Goal: Information Seeking & Learning: Learn about a topic

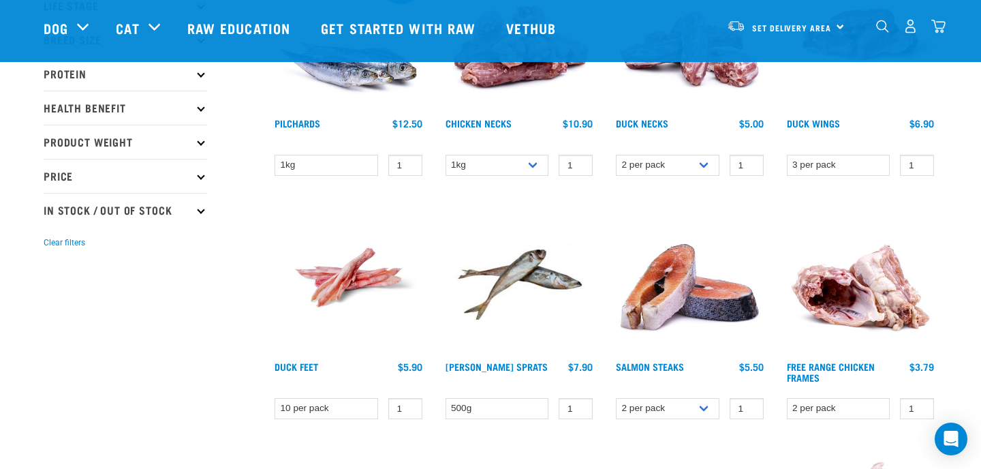
scroll to position [255, 0]
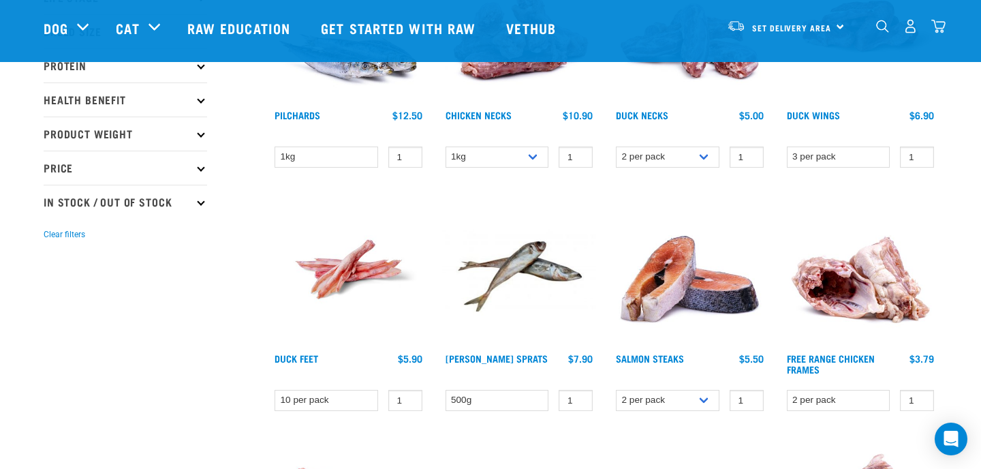
click at [329, 275] on img at bounding box center [348, 269] width 155 height 155
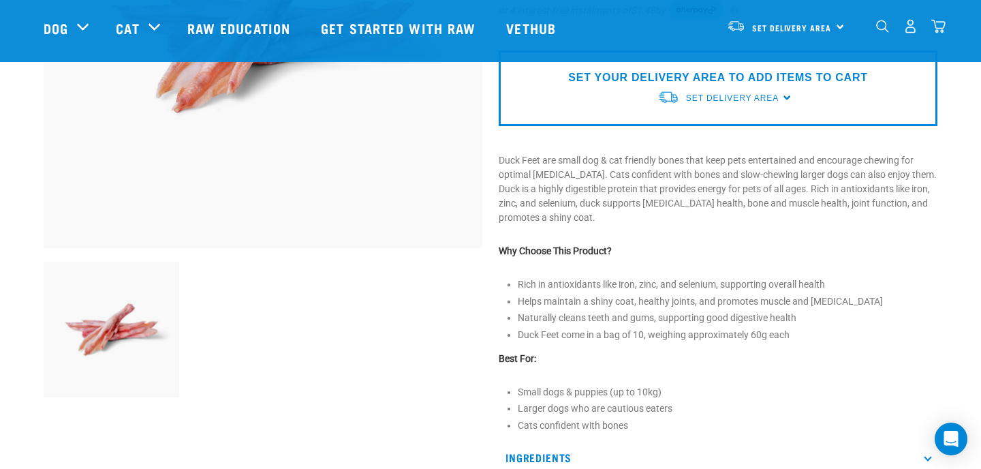
scroll to position [287, 0]
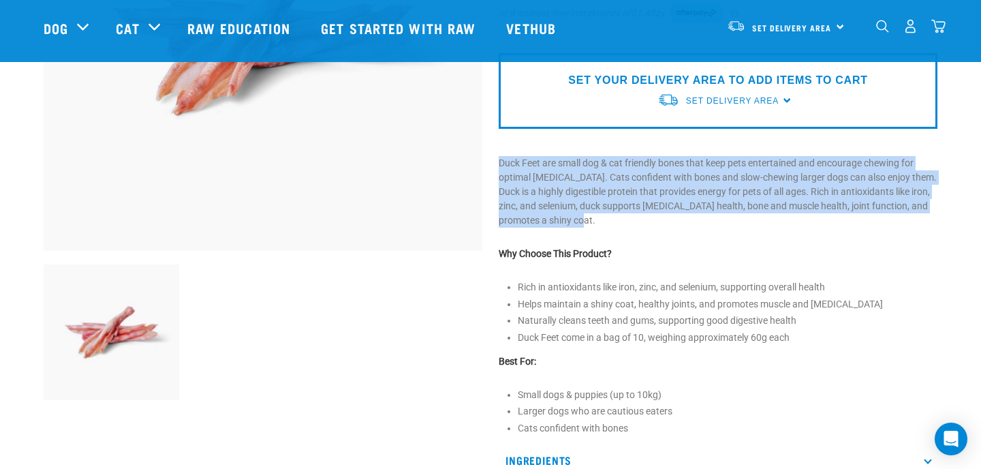
drag, startPoint x: 498, startPoint y: 159, endPoint x: 747, endPoint y: 228, distance: 258.6
click at [747, 228] on div "Duck Feet 1" at bounding box center [717, 186] width 455 height 784
copy p "Duck Feet are small dog & cat friendly bones that keep pets entertained and enc…"
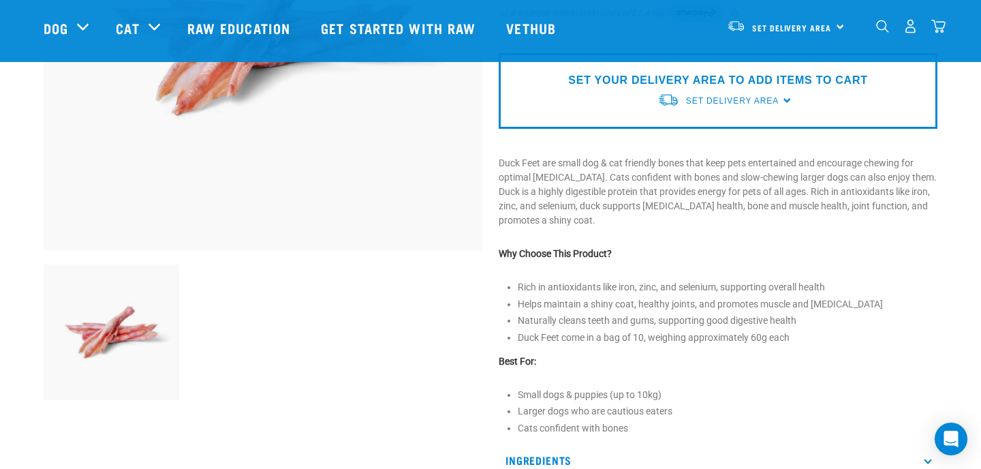
click at [783, 250] on p "Why Choose This Product?" at bounding box center [718, 254] width 439 height 14
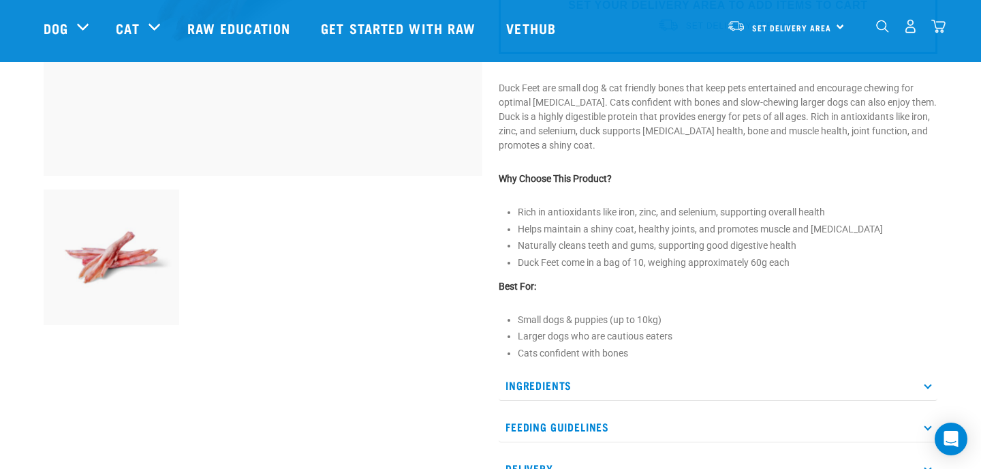
scroll to position [363, 0]
drag, startPoint x: 516, startPoint y: 260, endPoint x: 739, endPoint y: 266, distance: 223.5
click at [739, 266] on div "Duck Feet 1" at bounding box center [717, 110] width 455 height 784
click at [802, 262] on li "Duck Feet come in a bag of 10, weighing approximately 60g each" at bounding box center [728, 262] width 420 height 14
drag, startPoint x: 802, startPoint y: 262, endPoint x: 517, endPoint y: 260, distance: 284.7
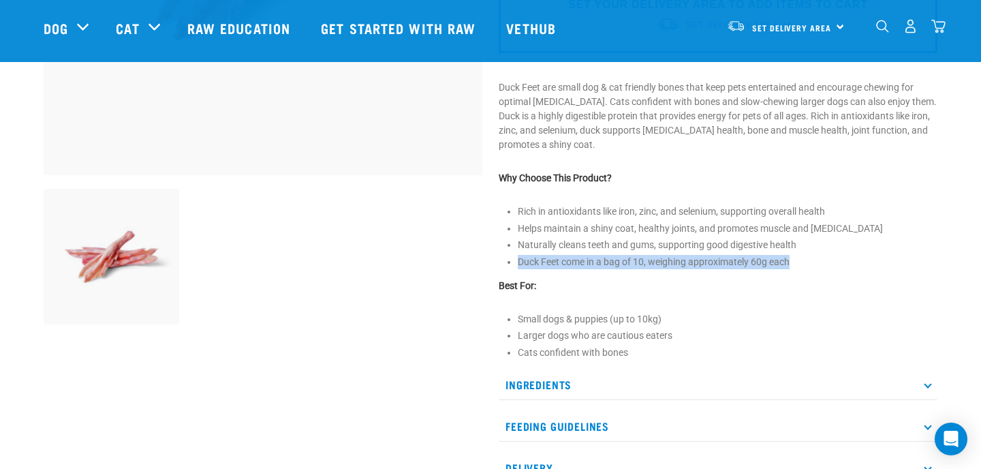
click at [516, 260] on div "Duck Feet 1" at bounding box center [717, 110] width 455 height 784
copy li "Duck Feet come in a bag of 10, weighing approximately 60g each"
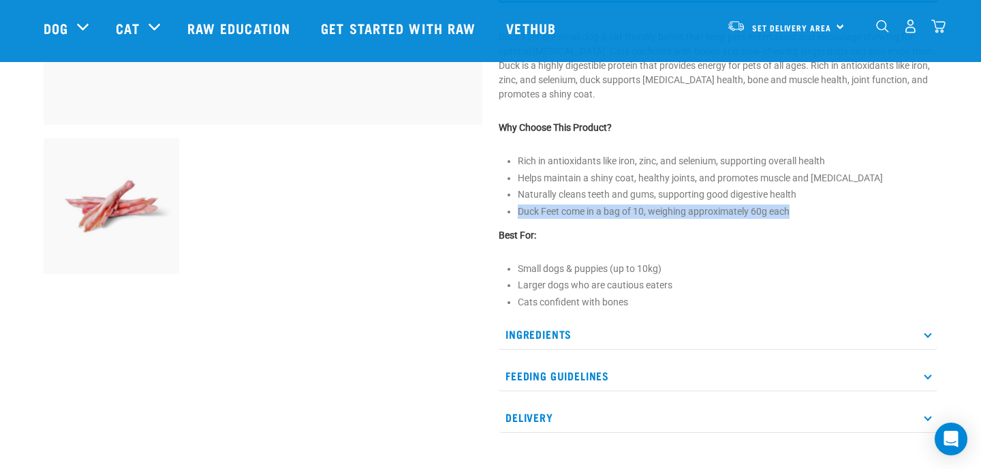
scroll to position [413, 0]
click at [577, 370] on p "Feeding Guidelines" at bounding box center [718, 376] width 439 height 31
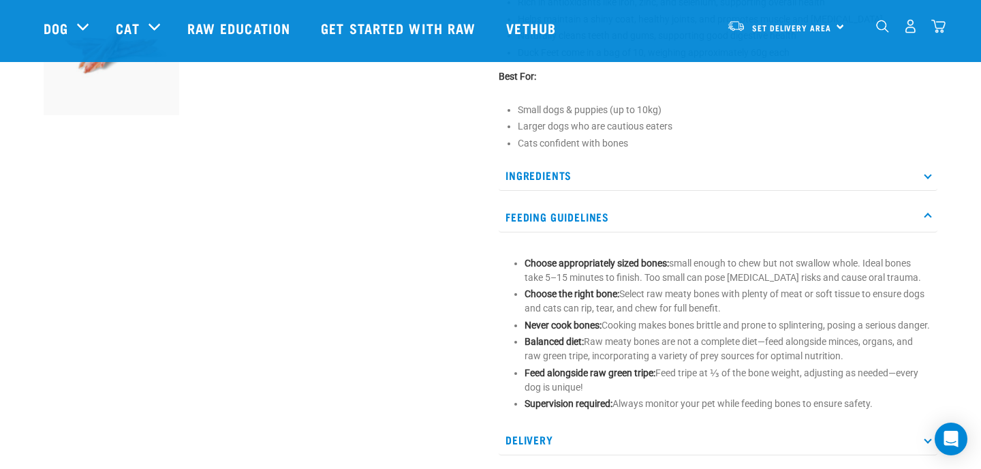
scroll to position [552, 0]
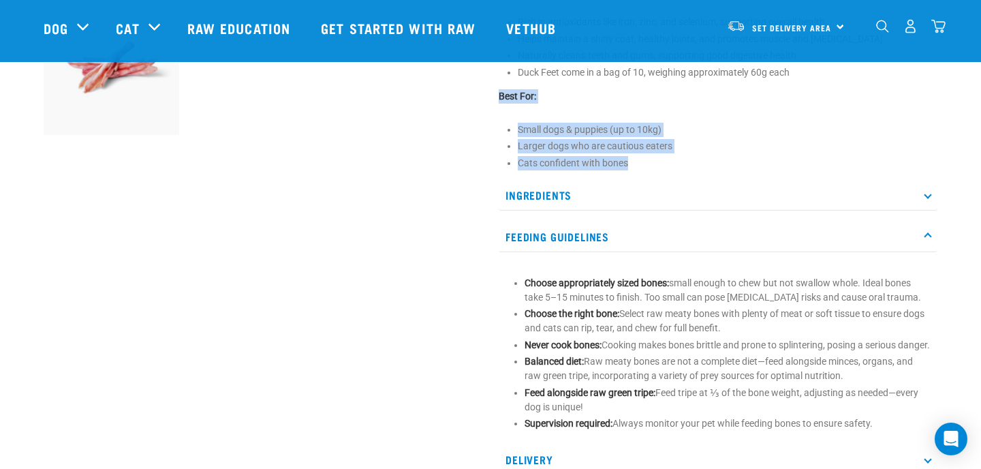
drag, startPoint x: 497, startPoint y: 96, endPoint x: 628, endPoint y: 168, distance: 149.1
click at [627, 170] on div "Duck Feet 1" at bounding box center [717, 11] width 455 height 965
copy div "Best For: Small dogs & puppies (up to 10kg) Larger dogs who are cautious eaters…"
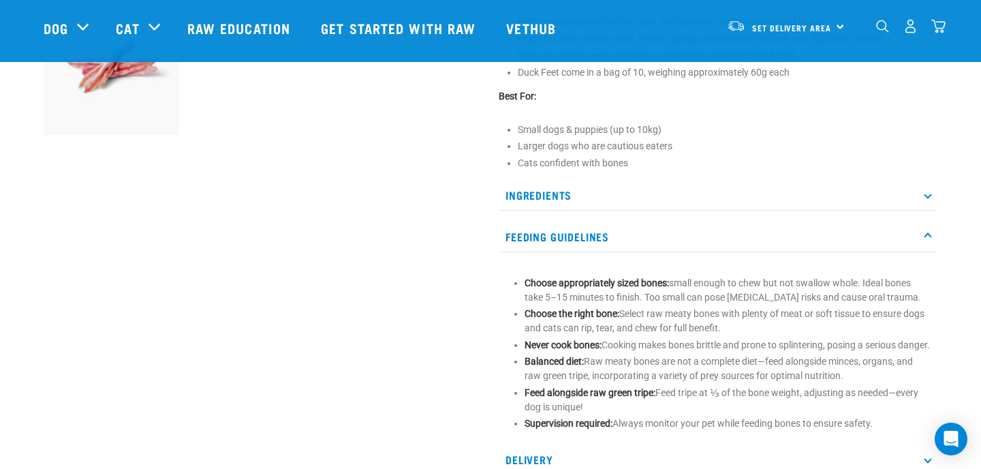
click at [581, 194] on p "Ingredients" at bounding box center [718, 195] width 439 height 31
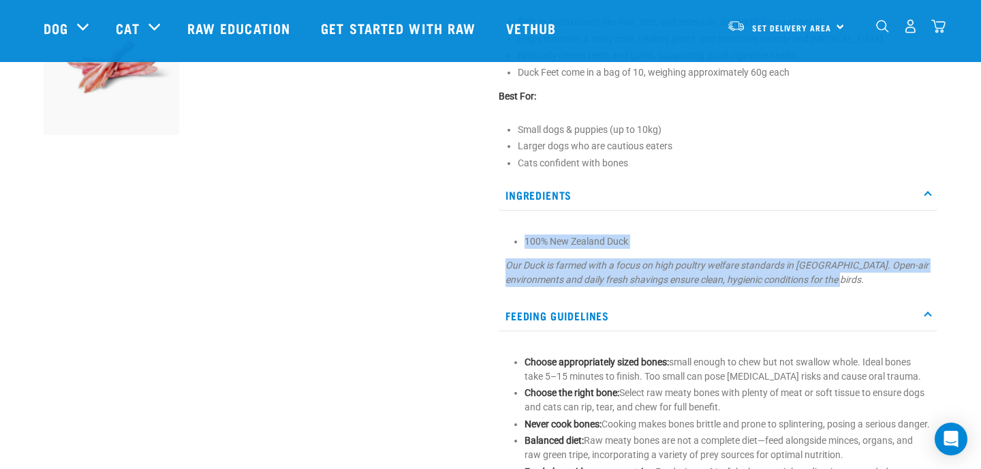
drag, startPoint x: 873, startPoint y: 279, endPoint x: 503, endPoint y: 238, distance: 371.5
click at [503, 238] on div "100% New Zealand Duck Our Duck is farmed with a focus on high poultry welfare s…" at bounding box center [718, 256] width 439 height 76
copy section "100% New Zealand Duck Our Duck is farmed with a focus on high poultry welfare s…"
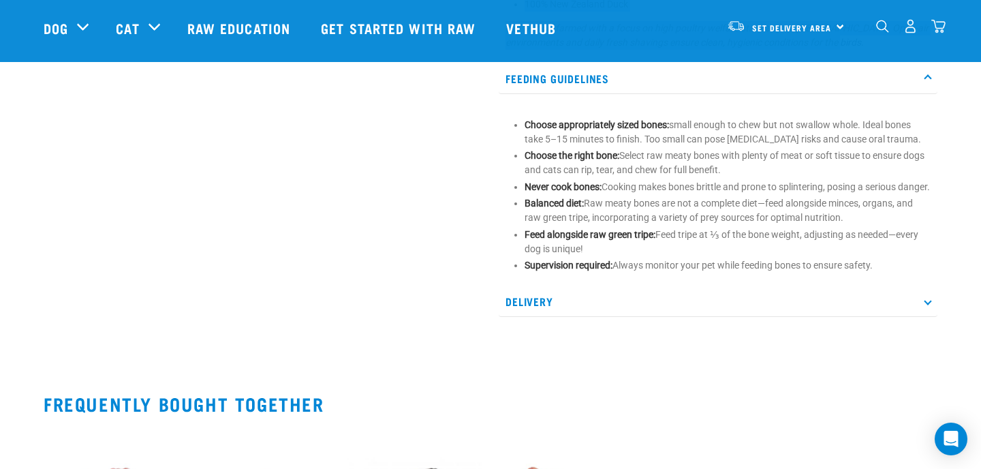
scroll to position [810, 0]
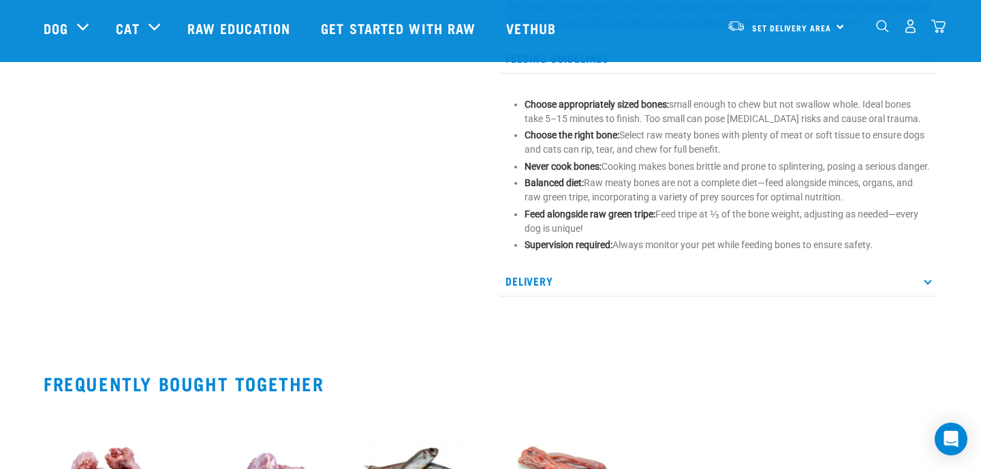
drag, startPoint x: 884, startPoint y: 260, endPoint x: 523, endPoint y: 253, distance: 361.1
click at [523, 253] on section "Choose appropriately sized bones: small enough to chew but not swallow whole. I…" at bounding box center [717, 174] width 425 height 155
copy p "Supervision required: Always monitor your pet while feeding bones to ensure saf…"
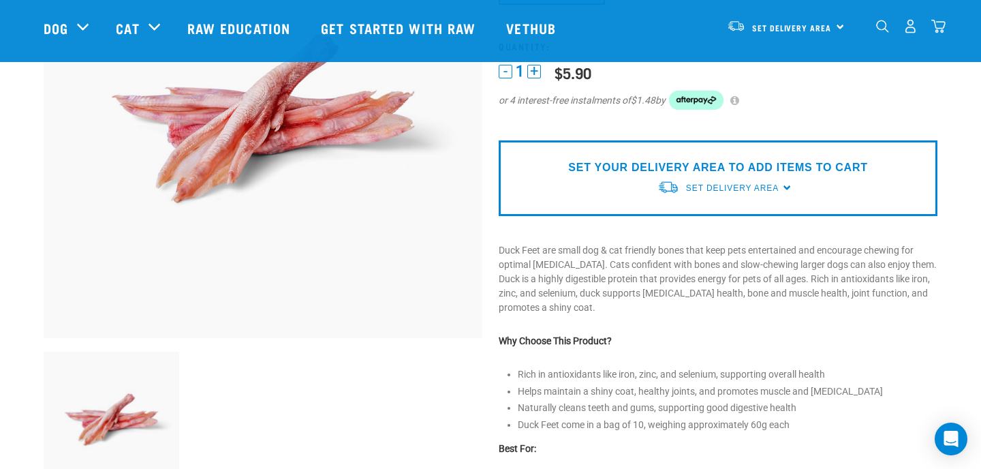
scroll to position [0, 0]
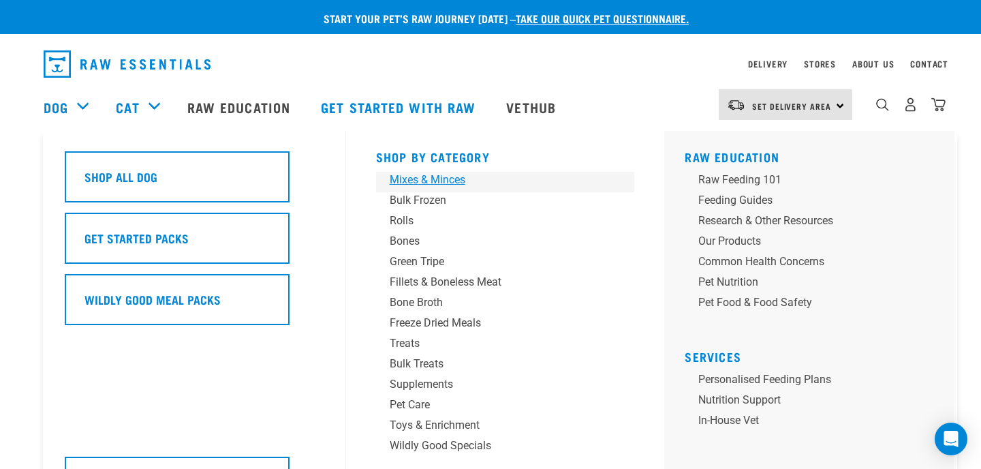
click at [454, 180] on div "Mixes & Minces" at bounding box center [496, 180] width 213 height 16
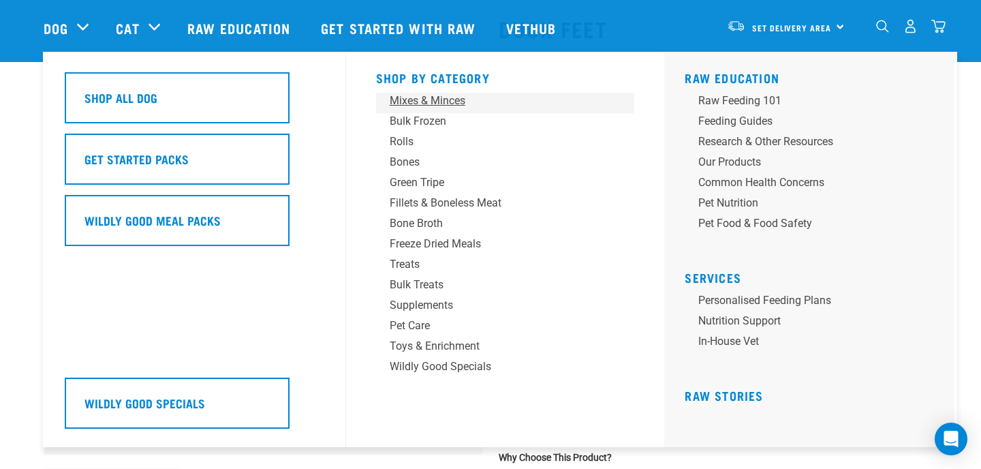
scroll to position [78, 0]
click at [448, 100] on div "Mixes & Minces" at bounding box center [496, 101] width 213 height 16
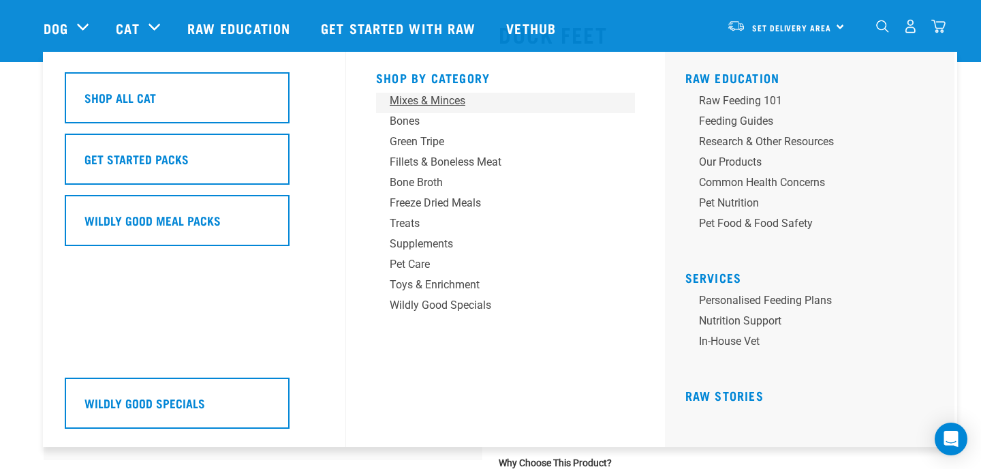
click at [444, 104] on div "Mixes & Minces" at bounding box center [496, 101] width 213 height 16
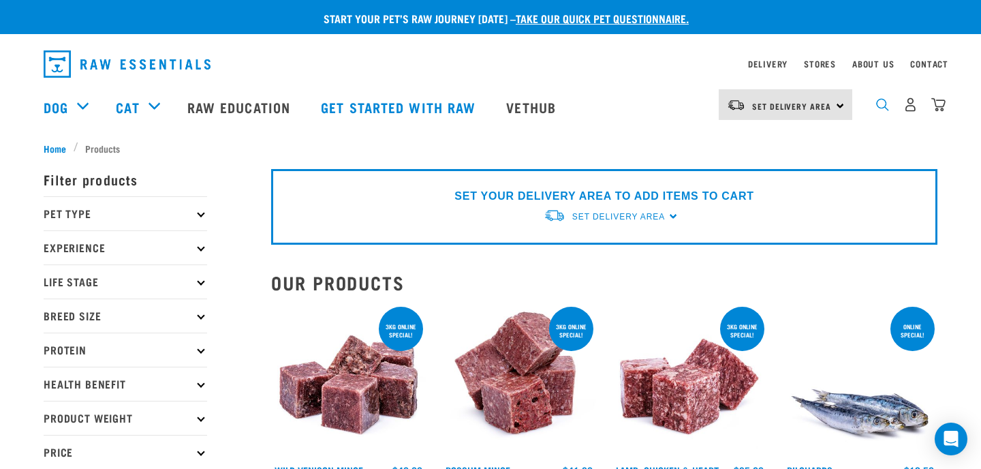
click at [882, 101] on img "dropdown navigation" at bounding box center [882, 104] width 13 height 13
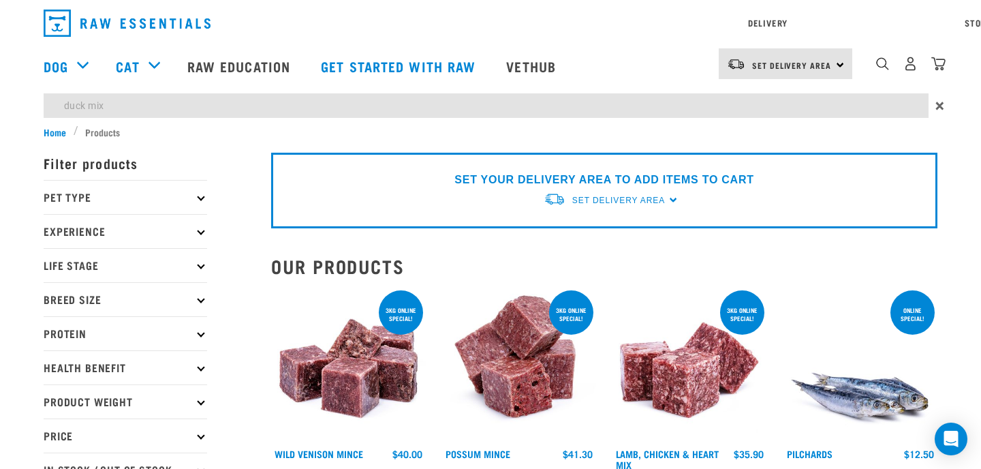
type input "duck mix"
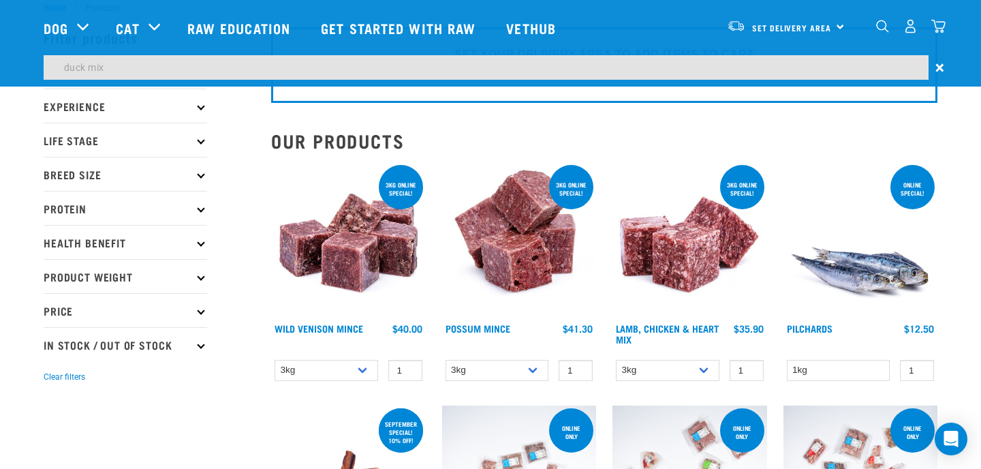
scroll to position [82, 0]
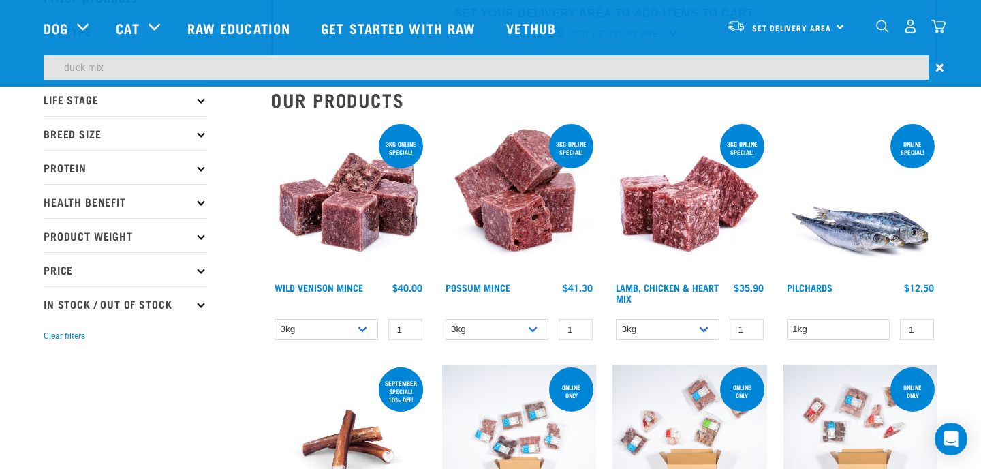
click at [939, 67] on span "×" at bounding box center [939, 67] width 9 height 25
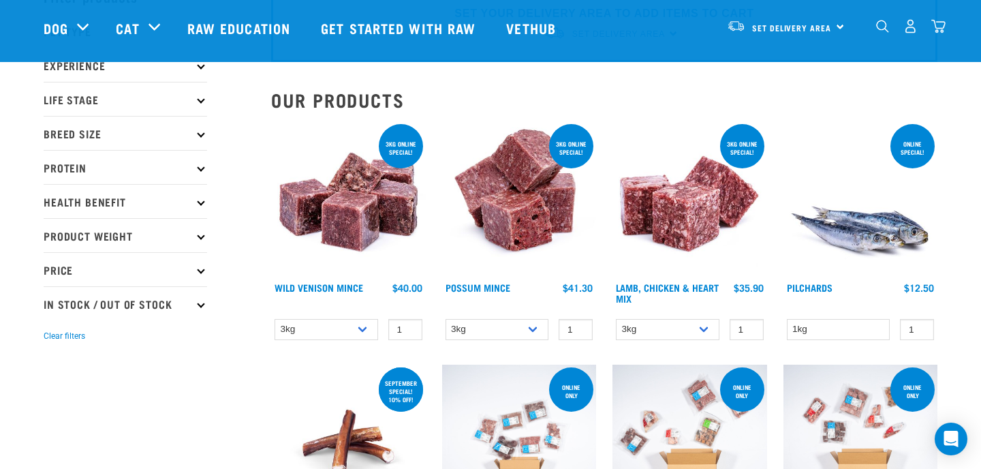
scroll to position [0, 0]
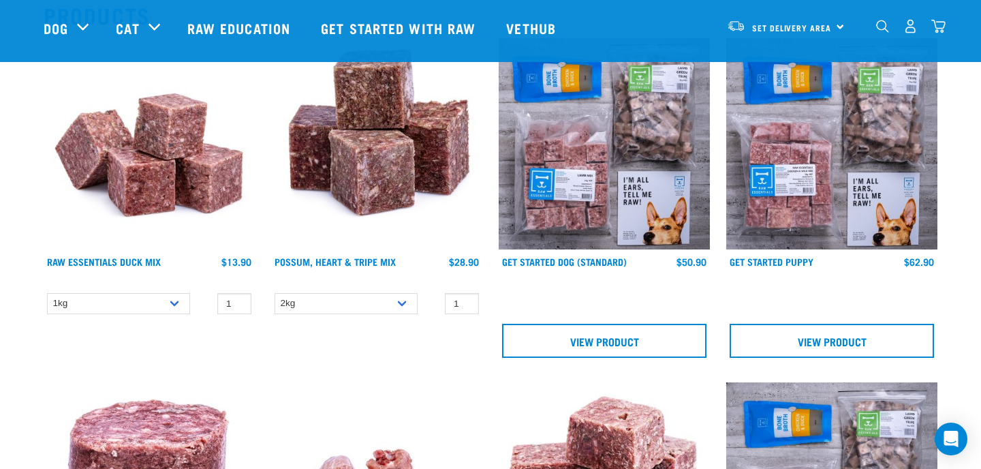
scroll to position [168, 0]
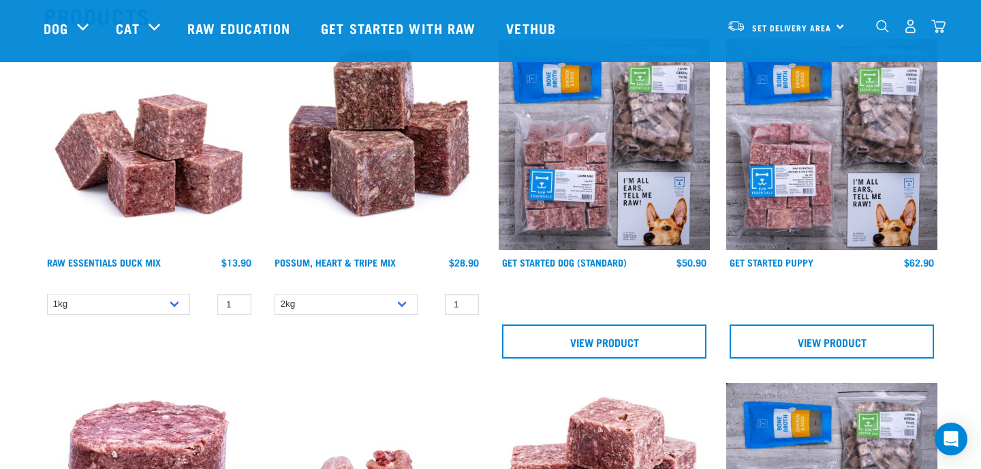
click at [108, 255] on div "Raw Essentials Duck Mix $13.90" at bounding box center [149, 270] width 211 height 30
click at [178, 190] on img at bounding box center [149, 144] width 211 height 211
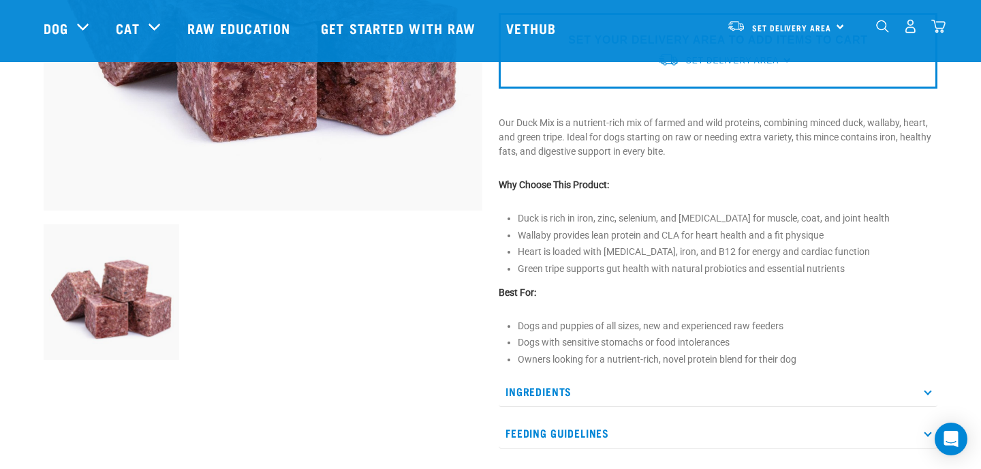
scroll to position [292, 0]
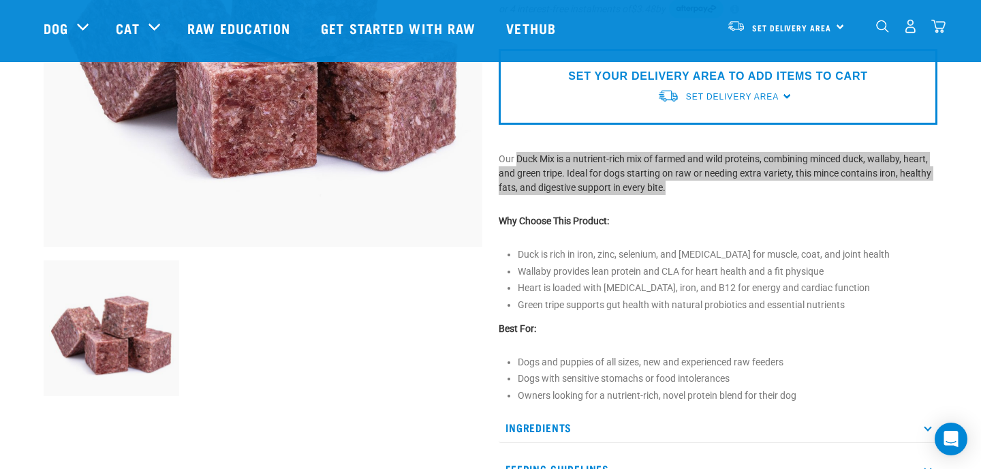
drag, startPoint x: 515, startPoint y: 157, endPoint x: 677, endPoint y: 181, distance: 163.9
click at [677, 181] on p "Our Duck Mix is a nutrient-rich mix of farmed and wild proteins, combining minc…" at bounding box center [718, 173] width 439 height 43
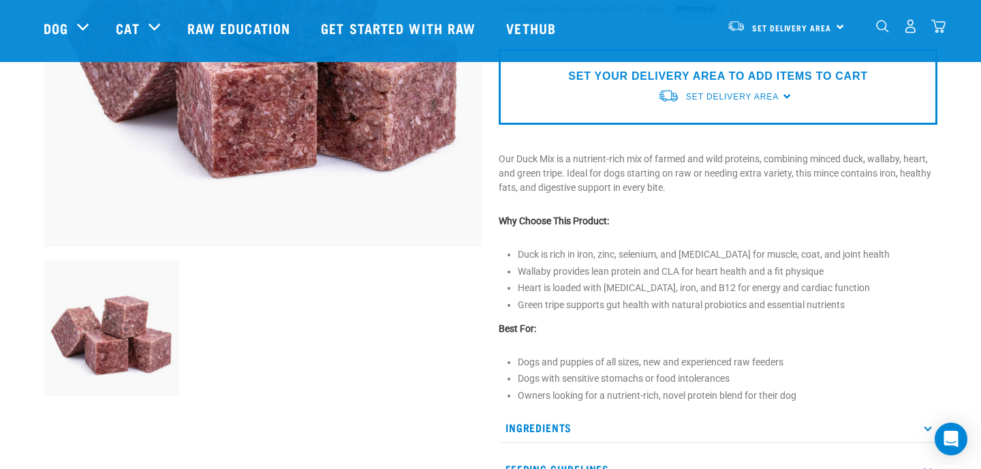
click at [682, 189] on p "Our Duck Mix is a nutrient-rich mix of farmed and wild proteins, combining minc…" at bounding box center [718, 173] width 439 height 43
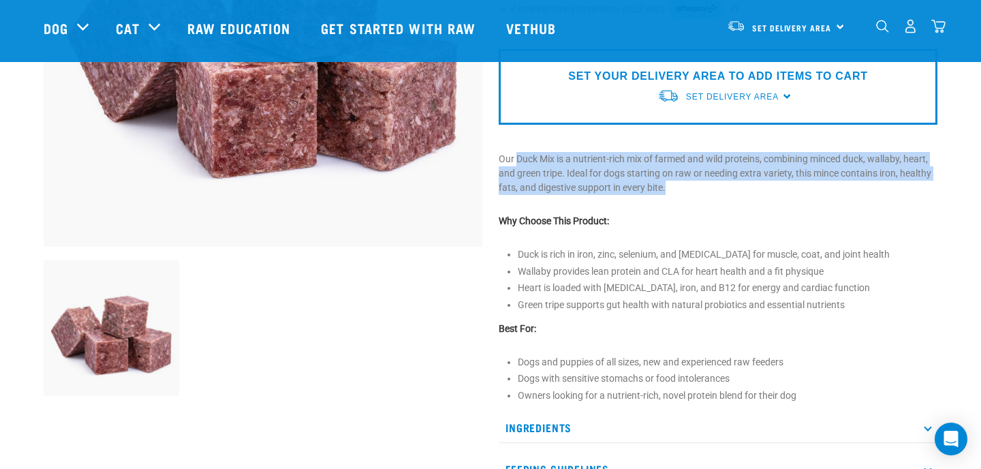
drag, startPoint x: 673, startPoint y: 191, endPoint x: 518, endPoint y: 159, distance: 158.0
click at [518, 157] on p "Our Duck Mix is a nutrient-rich mix of farmed and wild proteins, combining minc…" at bounding box center [718, 173] width 439 height 43
copy p "Duck Mix is a nutrient-rich mix of farmed and wild proteins, combining minced d…"
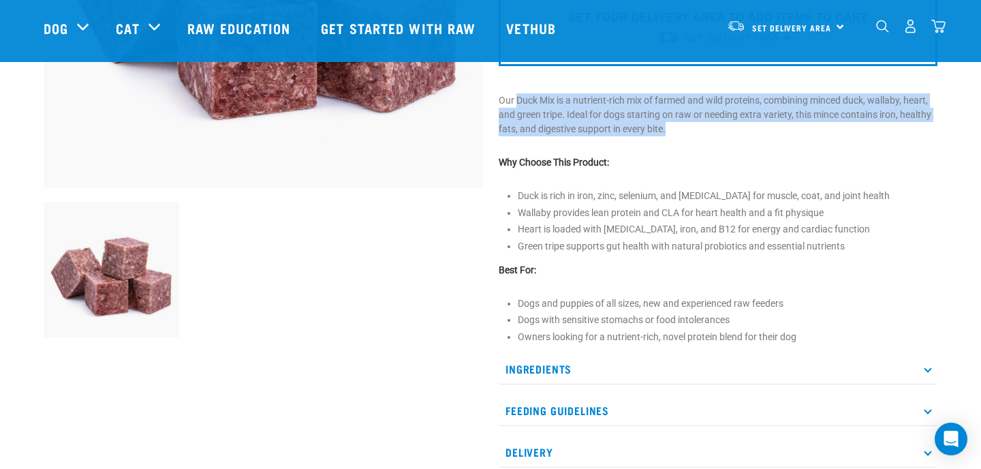
scroll to position [356, 0]
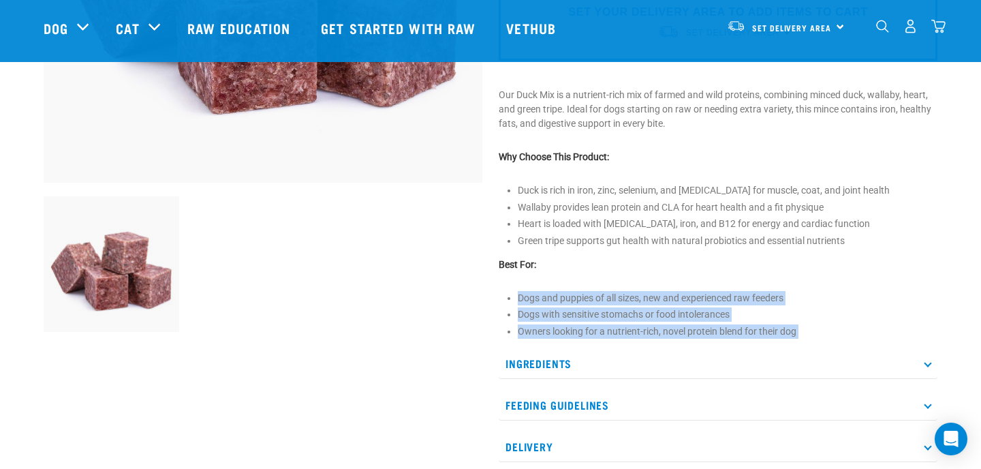
drag, startPoint x: 518, startPoint y: 294, endPoint x: 610, endPoint y: 340, distance: 103.3
click at [610, 341] on div "Raw Essentials Duck Mix" at bounding box center [717, 102] width 455 height 755
copy div "Dogs and puppies of all sizes, new and experienced raw feeders Dogs with sensit…"
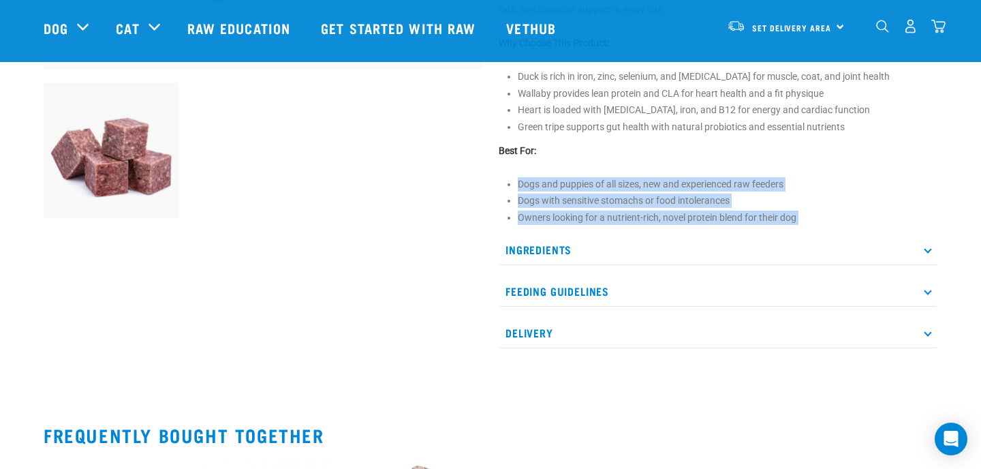
scroll to position [473, 0]
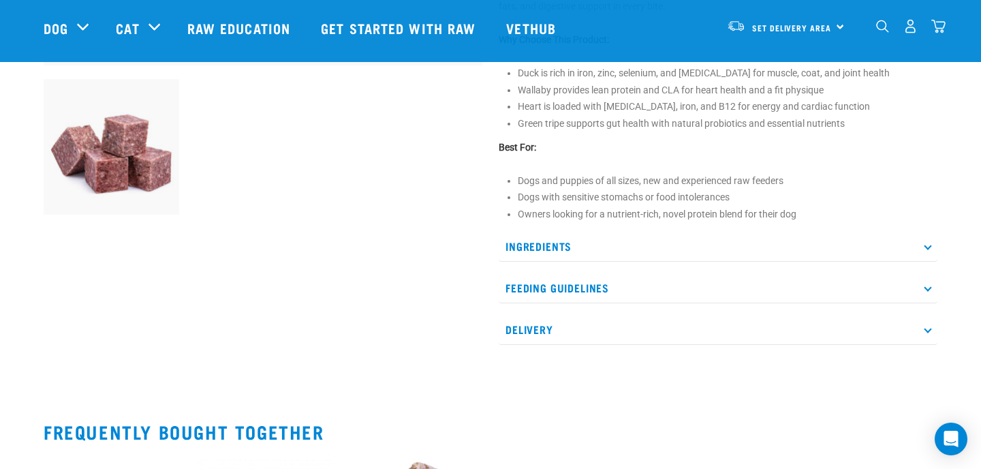
click at [592, 284] on p "Feeding Guidelines" at bounding box center [718, 287] width 439 height 31
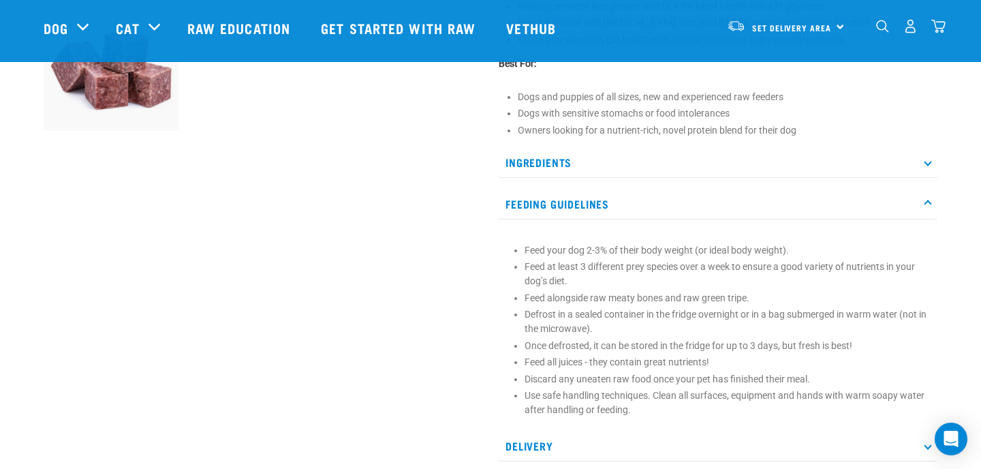
scroll to position [555, 0]
click at [525, 345] on p "Once defrosted, it can be stored in the fridge for up to 3 days, but fresh is b…" at bounding box center [728, 347] width 406 height 14
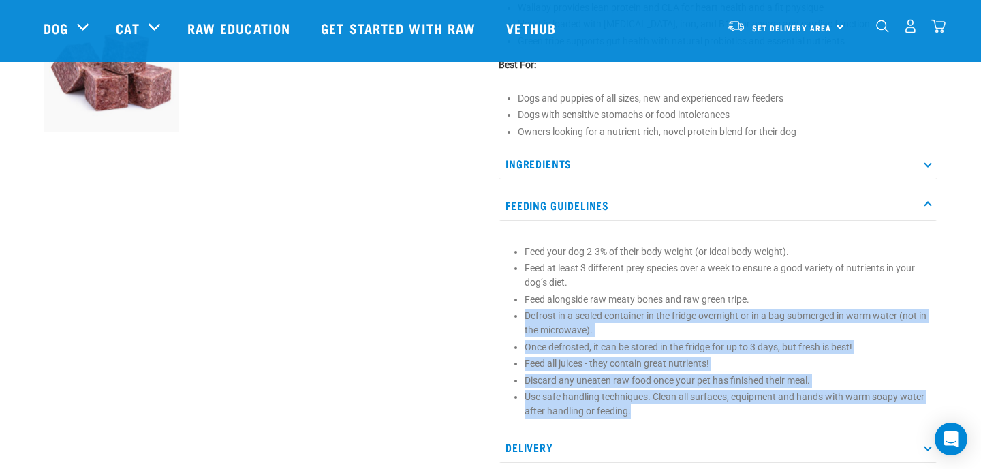
drag, startPoint x: 523, startPoint y: 313, endPoint x: 659, endPoint y: 410, distance: 167.1
click at [659, 410] on section "Feed your dog 2-3% of their body weight (or ideal body weight). Feed at least 3…" at bounding box center [717, 332] width 425 height 174
copy ul "Defrost in a sealed container in the fridge overnight or in a bag submerged in …"
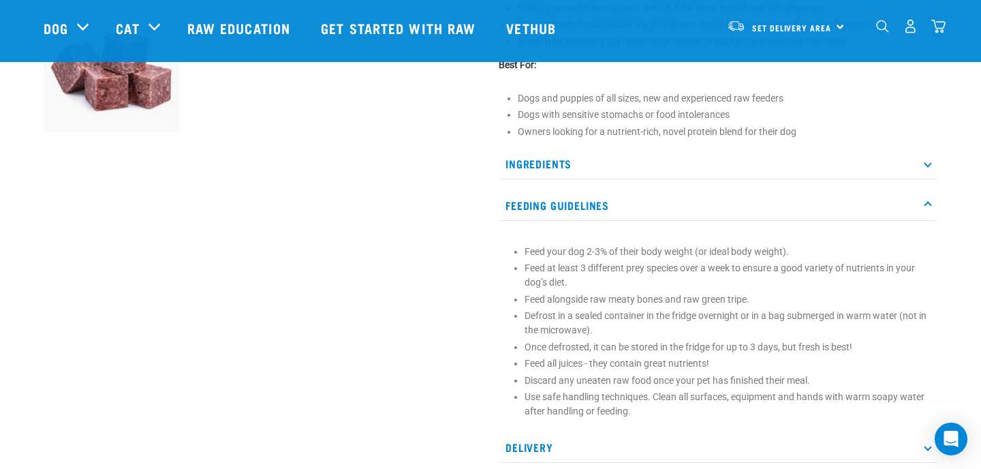
click at [618, 161] on p "Ingredients" at bounding box center [718, 163] width 439 height 31
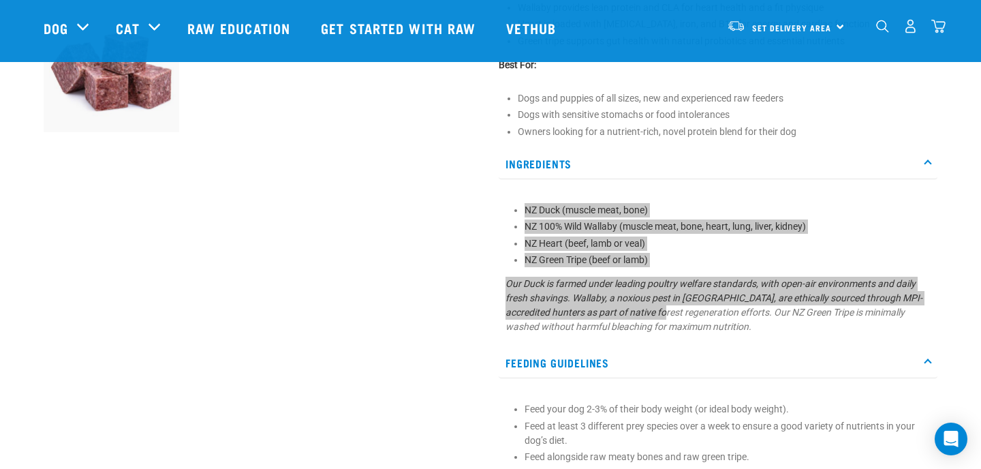
drag, startPoint x: 519, startPoint y: 206, endPoint x: 647, endPoint y: 316, distance: 168.6
click at [647, 316] on section "NZ Duck (muscle meat, bone) NZ 100% Wild Wallaby (muscle meat, bone, heart, lun…" at bounding box center [717, 268] width 425 height 131
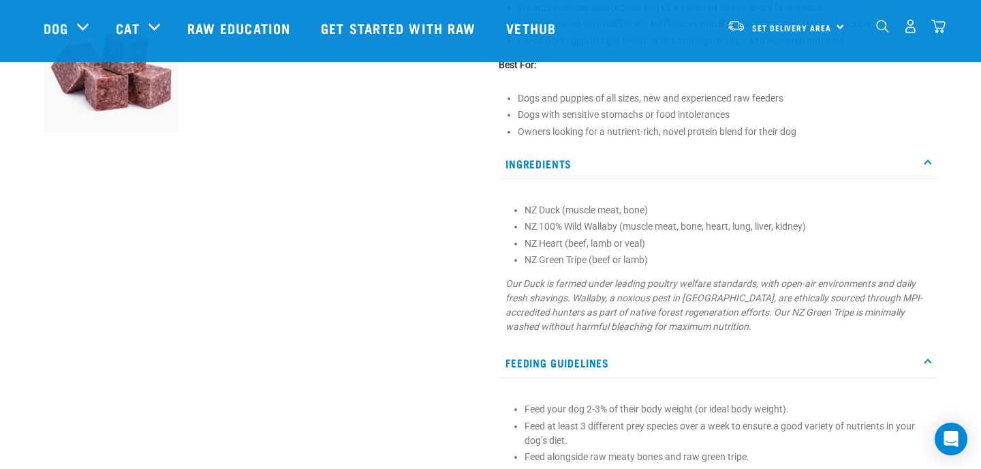
click at [719, 330] on p "Our Duck is farmed under leading poultry welfare standards, with open-air envir…" at bounding box center [717, 305] width 425 height 57
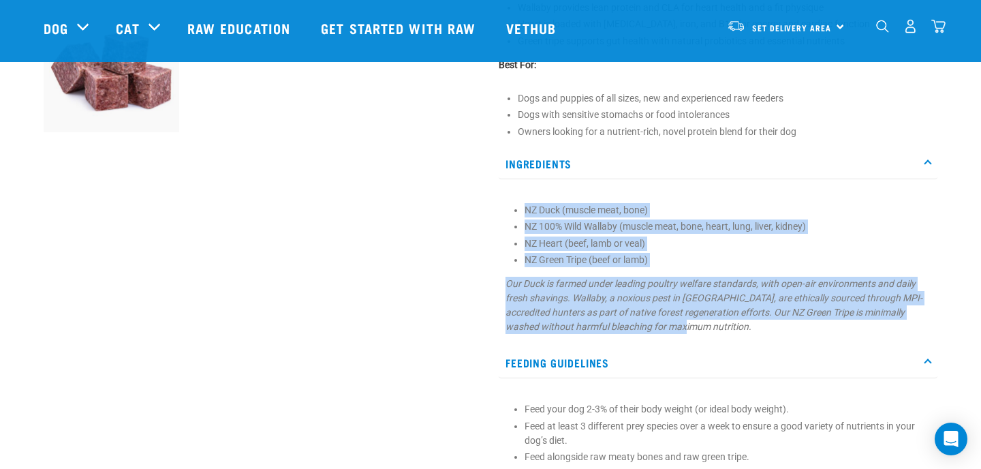
drag, startPoint x: 706, startPoint y: 326, endPoint x: 515, endPoint y: 198, distance: 229.9
click at [515, 199] on div "NZ Duck (muscle meat, bone) NZ 100% Wild Wallaby (muscle meat, bone, heart, lun…" at bounding box center [718, 264] width 439 height 155
copy section "NZ Duck (muscle meat, bone) NZ 100% Wild Wallaby (muscle meat, bone, heart, lun…"
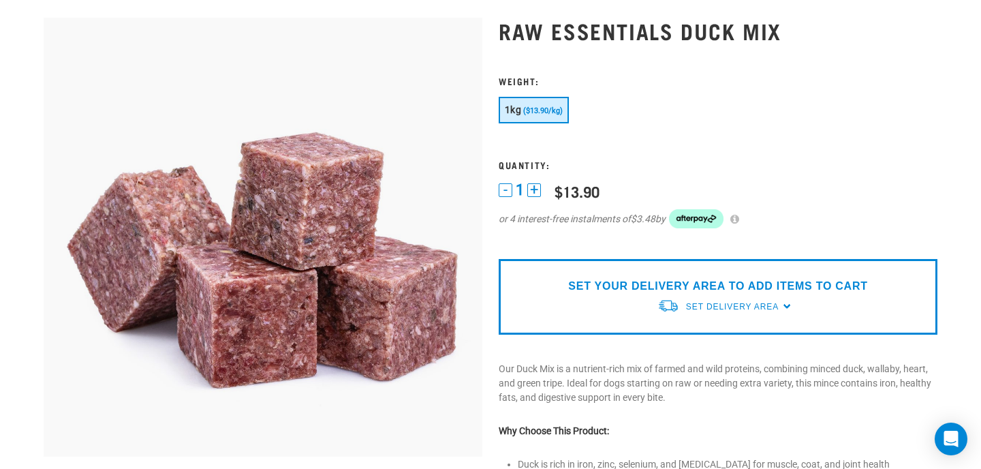
scroll to position [0, 0]
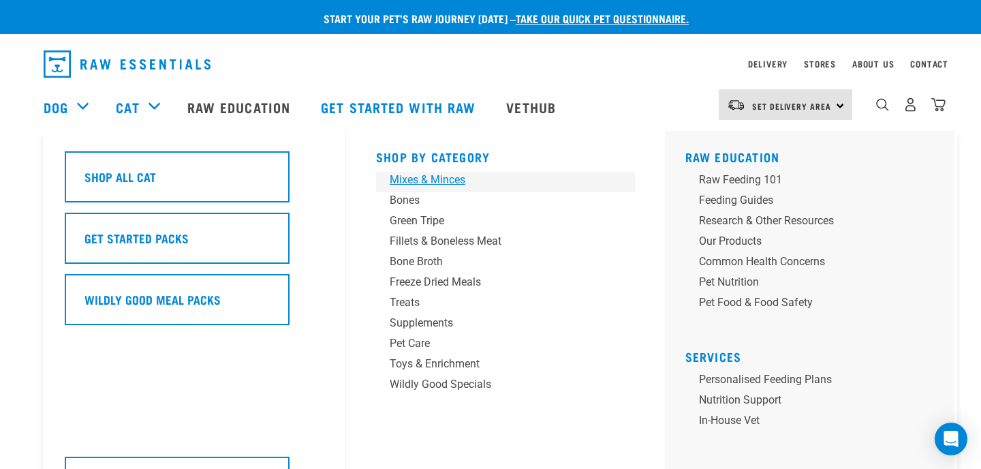
click at [428, 177] on div "Mixes & Minces" at bounding box center [496, 180] width 213 height 16
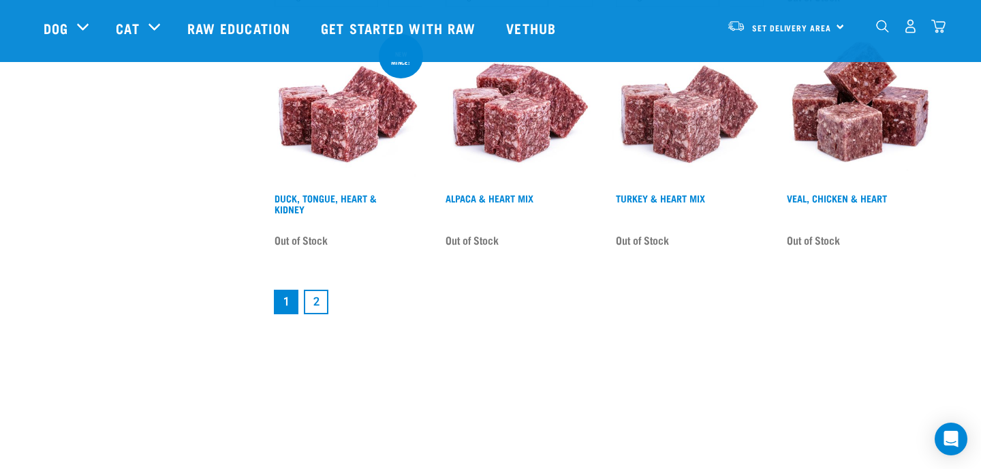
scroll to position [1877, 0]
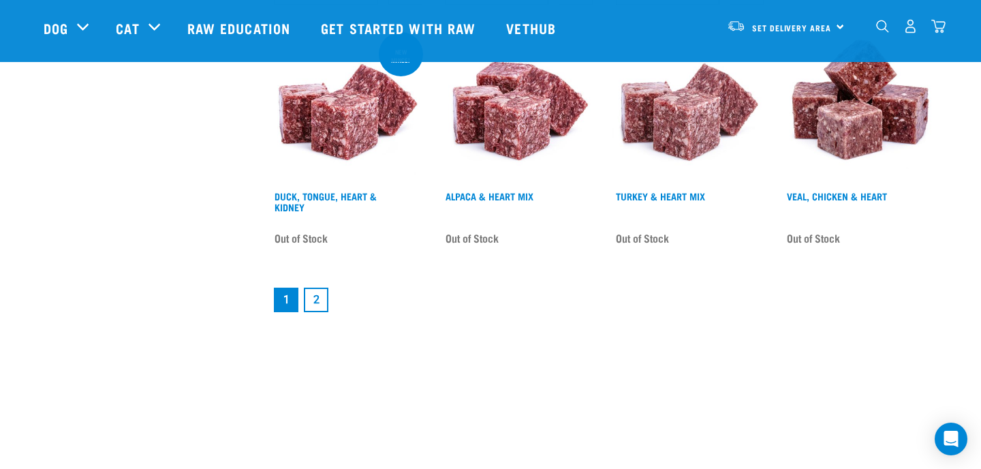
click at [315, 300] on link "2" at bounding box center [316, 299] width 25 height 25
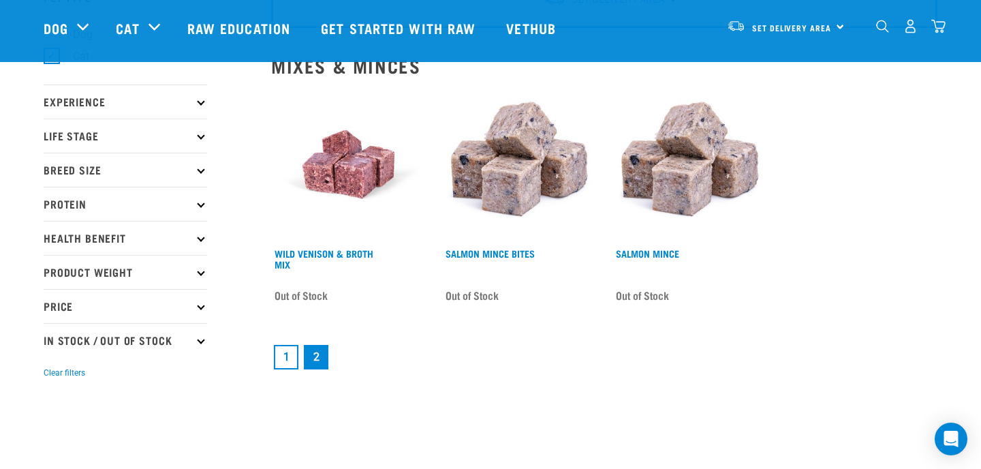
scroll to position [94, 0]
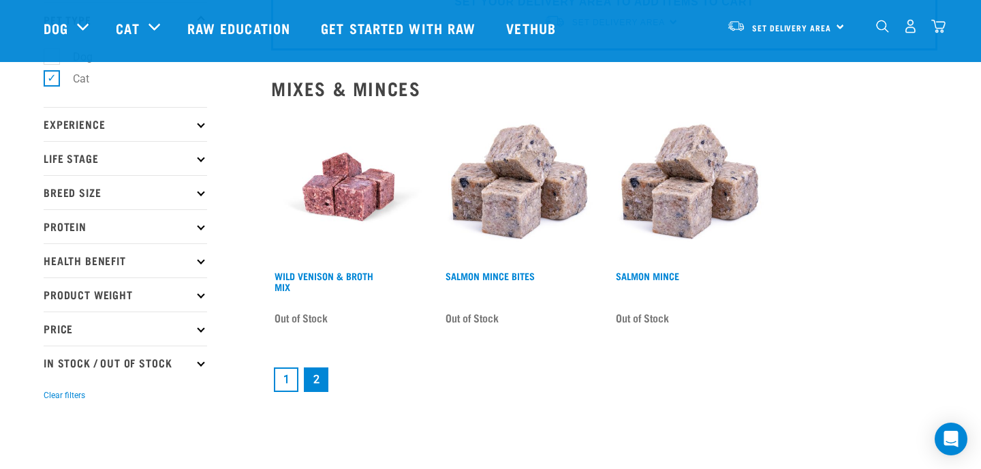
click at [283, 378] on link "1" at bounding box center [286, 379] width 25 height 25
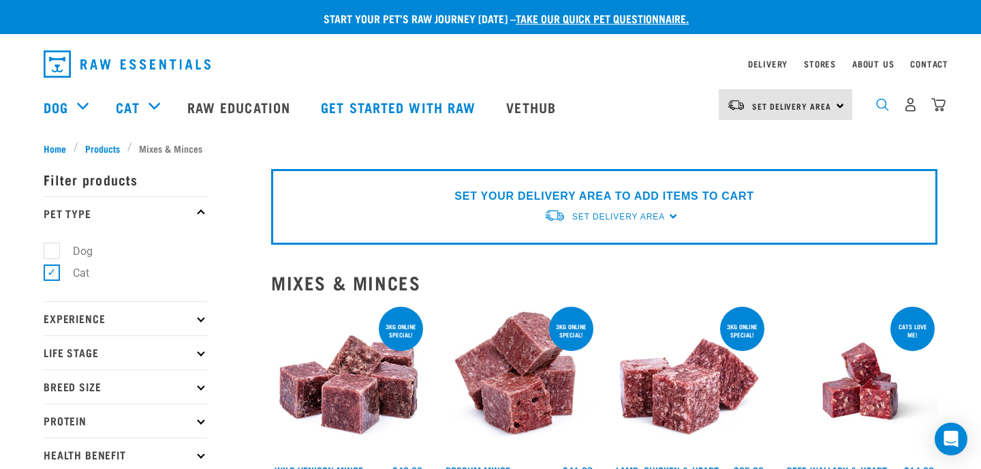
click at [882, 108] on img "dropdown navigation" at bounding box center [882, 104] width 13 height 13
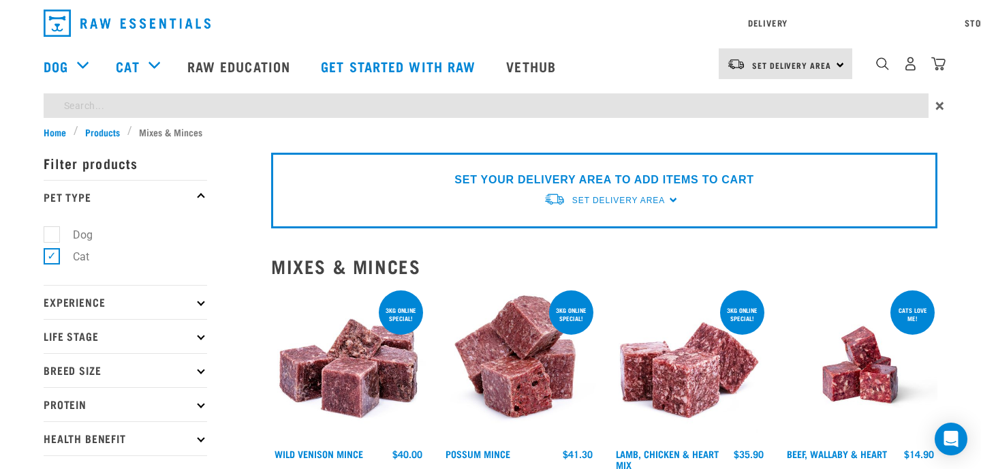
type input "goat mix"
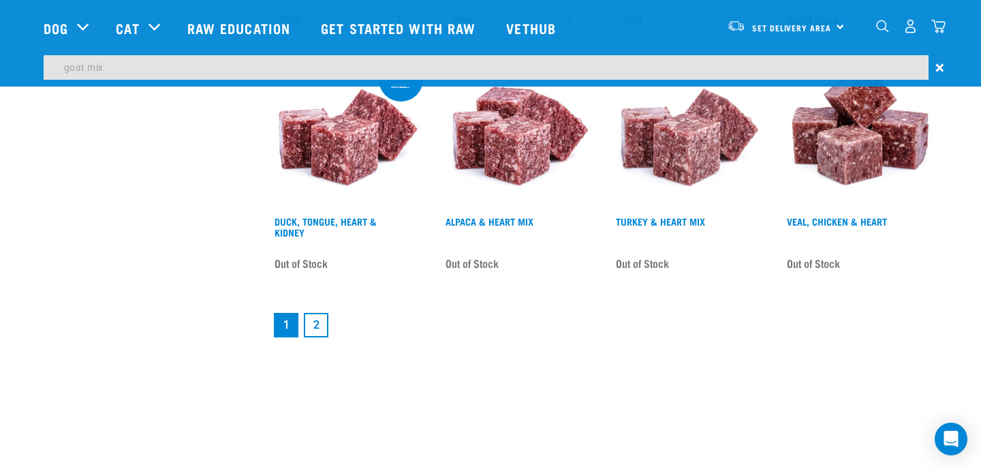
scroll to position [1822, 0]
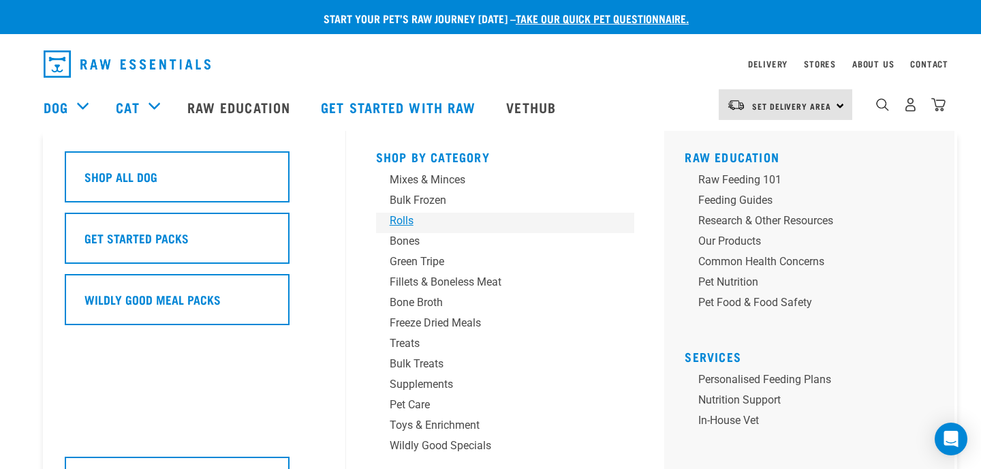
click at [407, 218] on div "Rolls" at bounding box center [496, 221] width 213 height 16
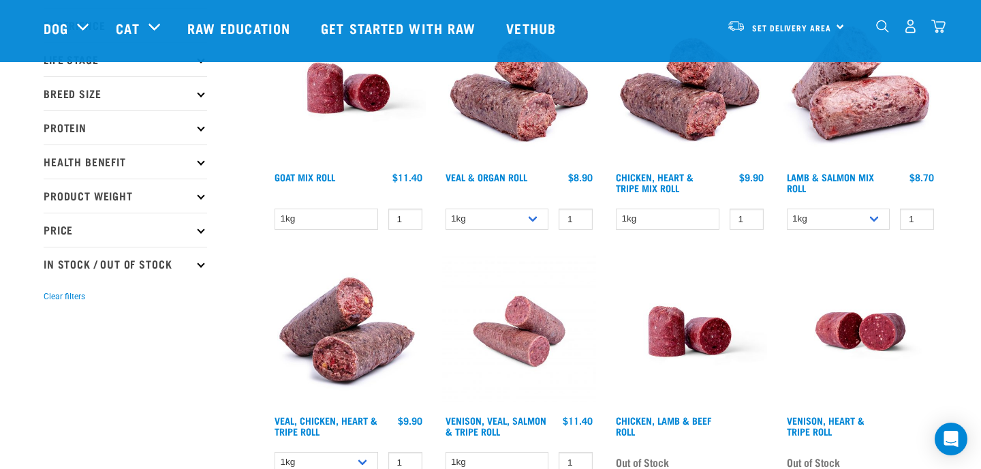
scroll to position [196, 0]
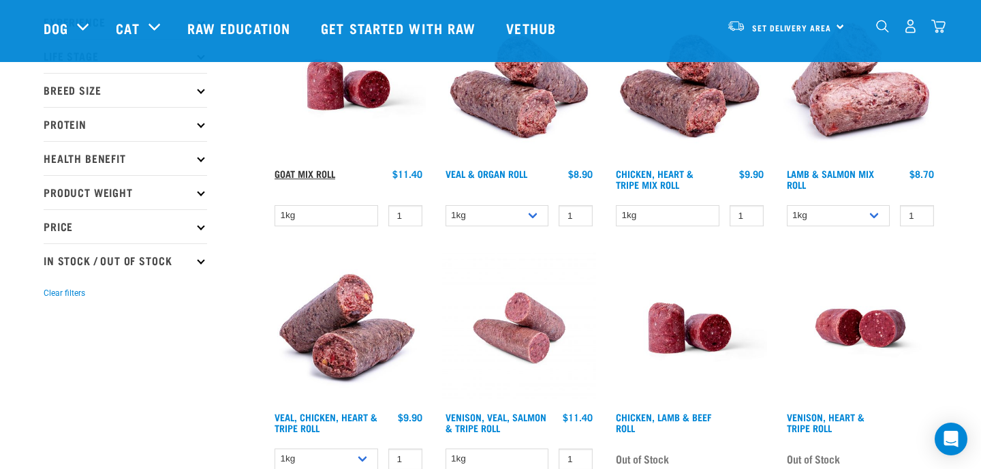
click at [321, 172] on link "Goat Mix Roll" at bounding box center [305, 173] width 61 height 5
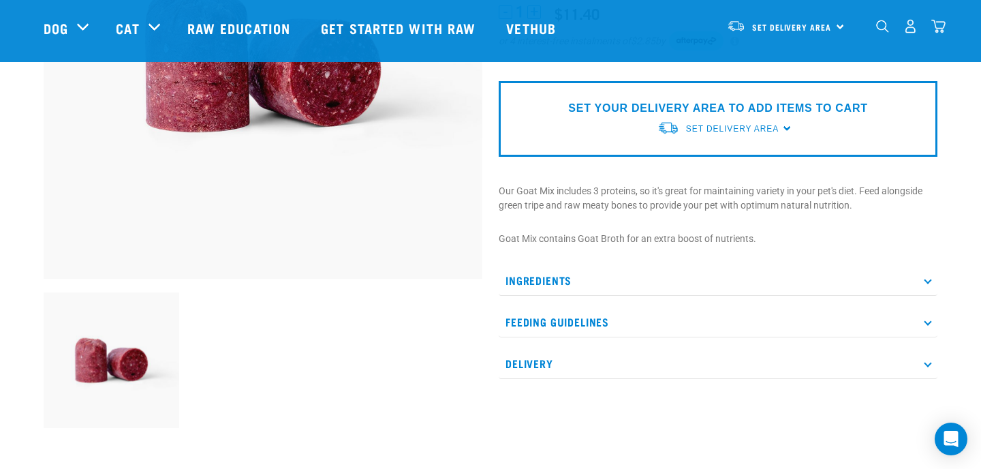
scroll to position [266, 0]
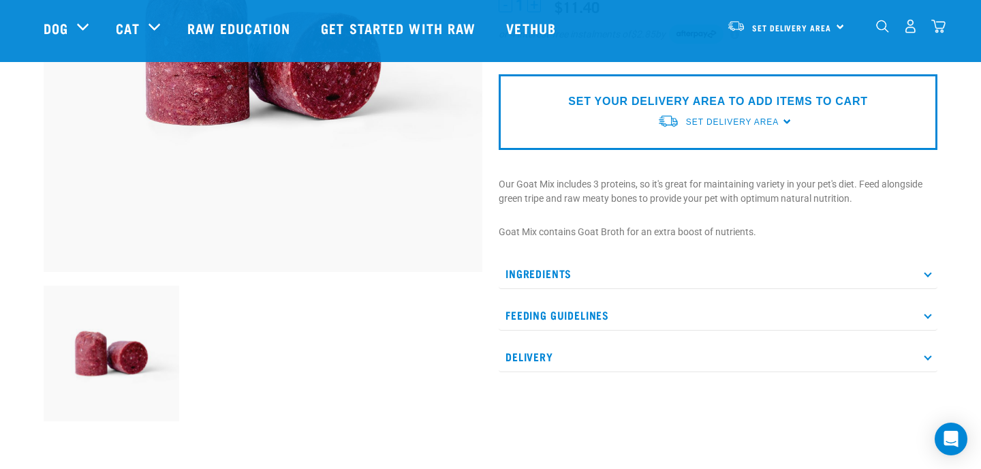
click at [552, 272] on p "Ingredients" at bounding box center [718, 273] width 439 height 31
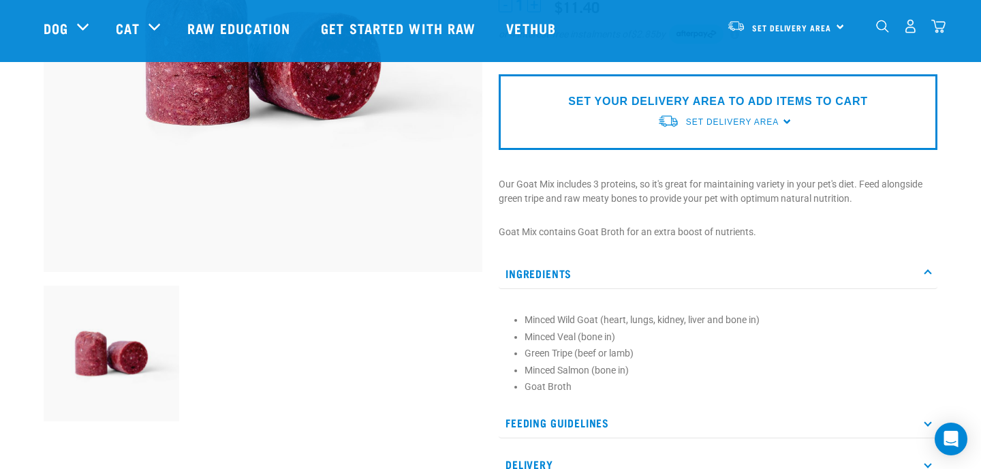
click at [546, 417] on p "Feeding Guidelines" at bounding box center [718, 422] width 439 height 31
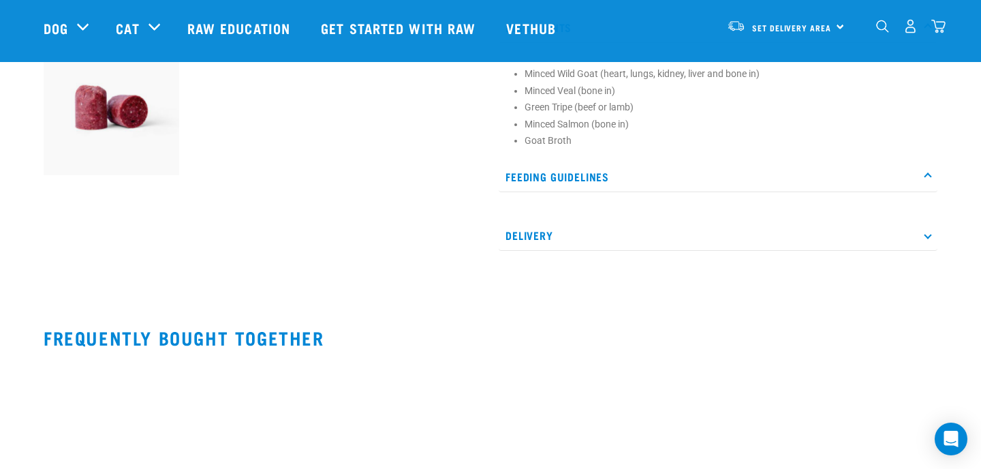
scroll to position [495, 0]
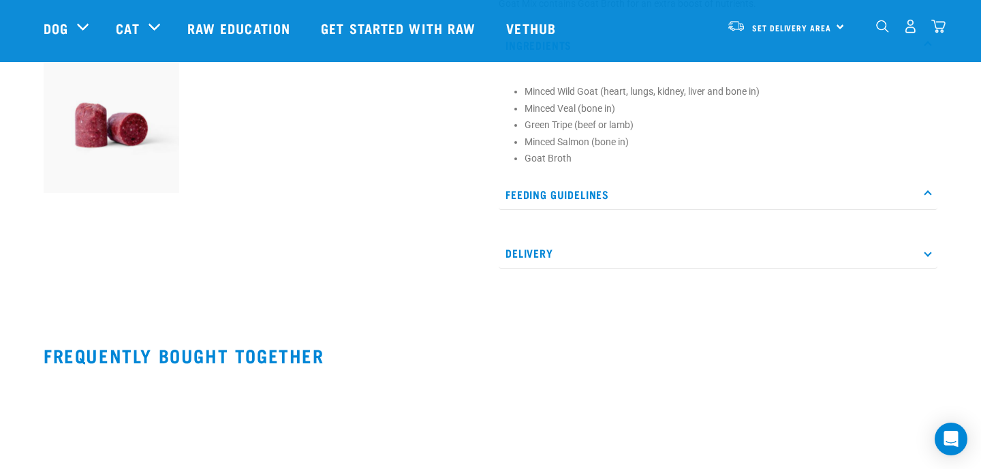
click at [597, 191] on p "Feeding Guidelines" at bounding box center [718, 194] width 439 height 31
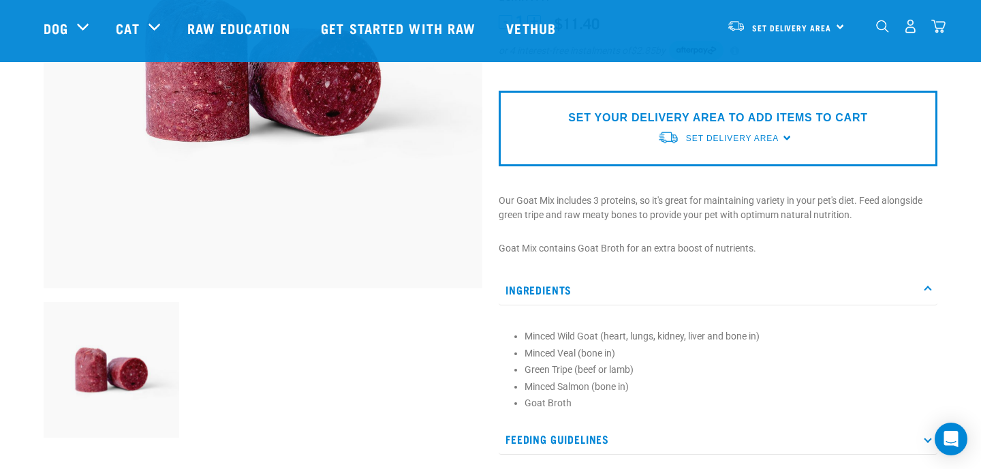
scroll to position [255, 0]
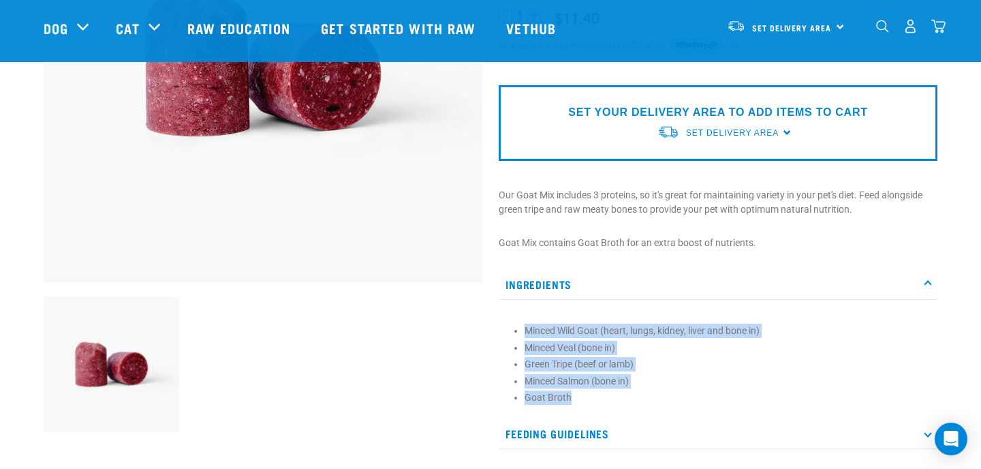
drag, startPoint x: 520, startPoint y: 328, endPoint x: 662, endPoint y: 399, distance: 158.4
click at [662, 401] on section "Minced Wild Goat (heart, lungs, kidney, liver and bone in) Minced Veal (bone in…" at bounding box center [717, 364] width 425 height 81
copy ul "Minced Wild Goat (heart, lungs, kidney, liver and bone in) Minced Veal (bone in…"
click at [764, 384] on li "Minced Salmon (bone in)" at bounding box center [728, 381] width 406 height 14
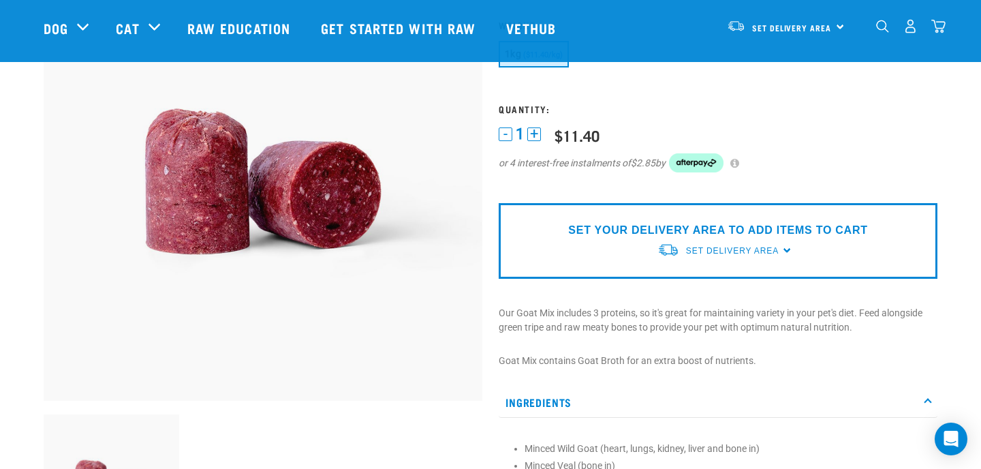
scroll to position [0, 0]
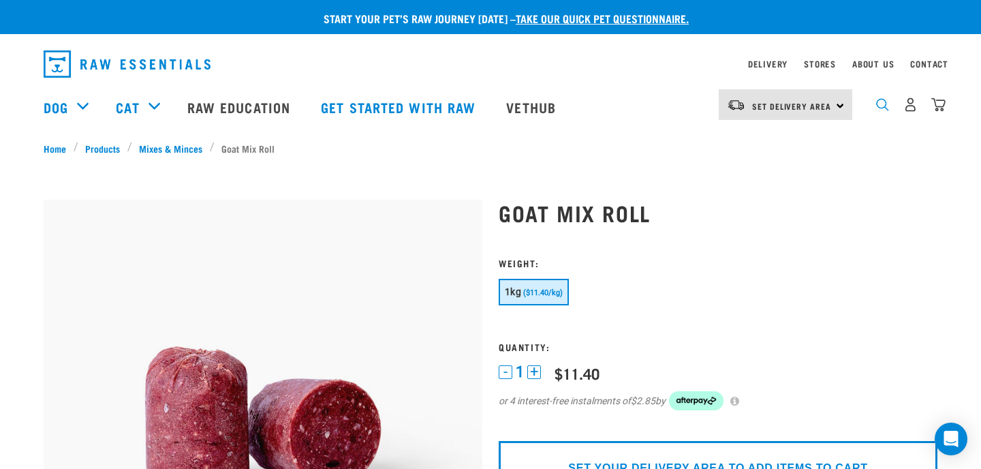
click at [882, 105] on img "dropdown navigation" at bounding box center [882, 104] width 13 height 13
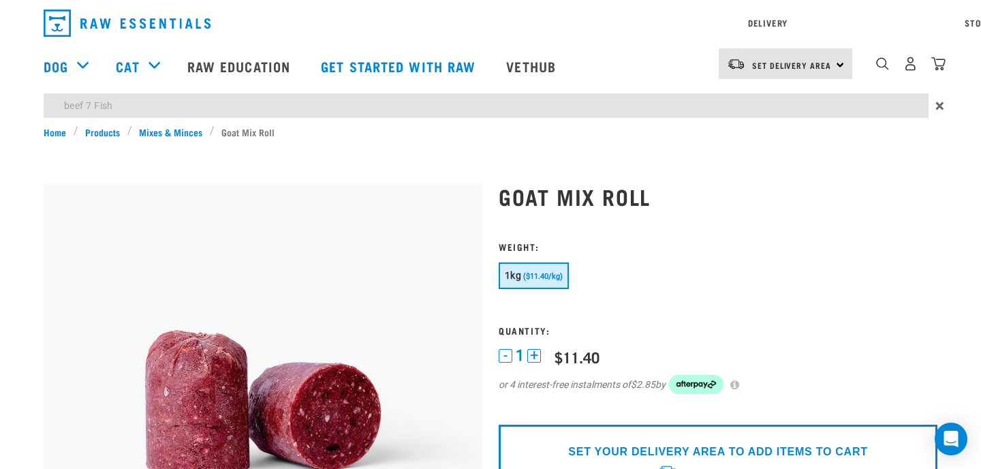
click at [94, 104] on input "beef 7 Fish" at bounding box center [486, 105] width 885 height 25
type input "beef & Fish"
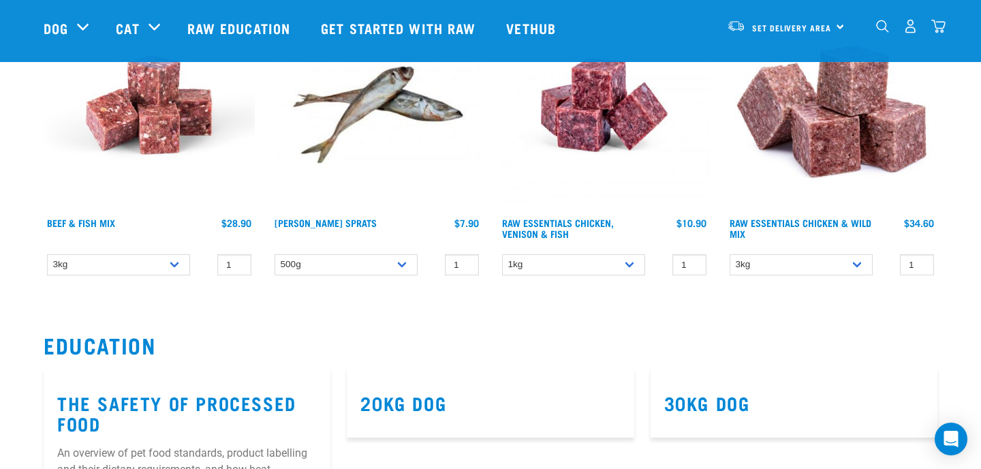
scroll to position [199, 0]
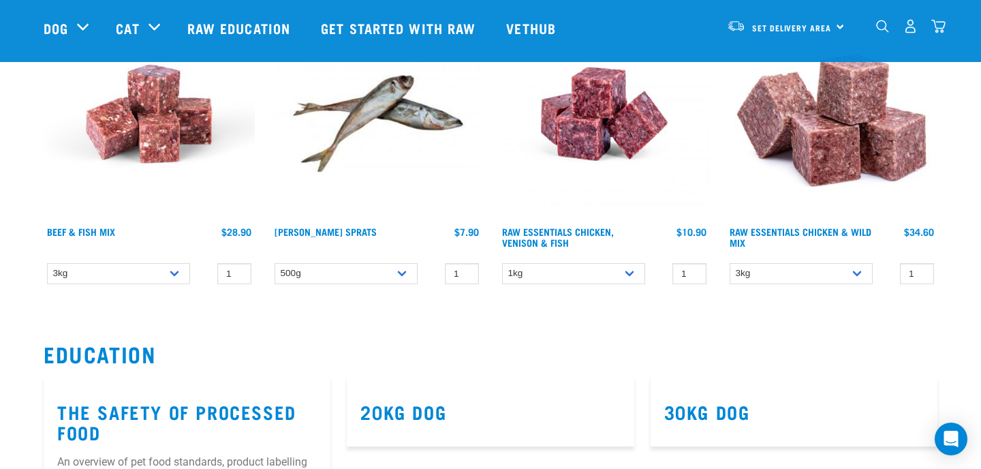
click at [147, 136] on img at bounding box center [149, 113] width 211 height 211
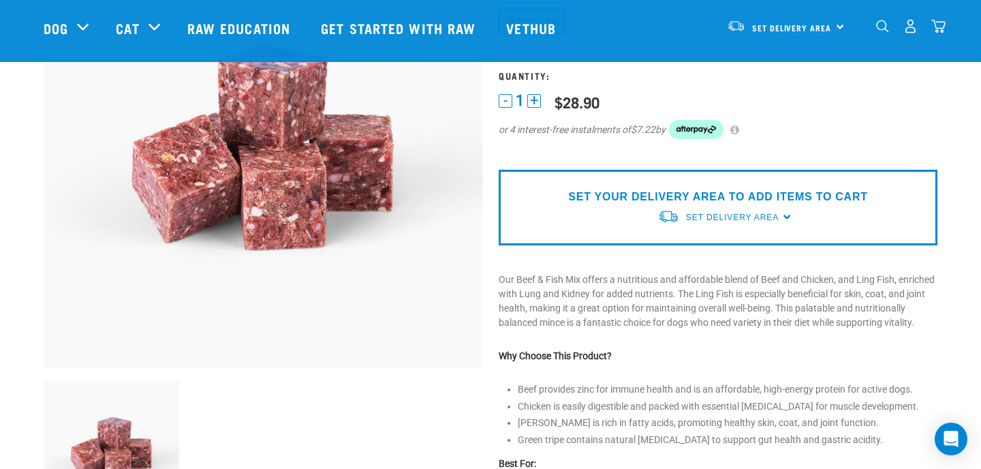
scroll to position [173, 0]
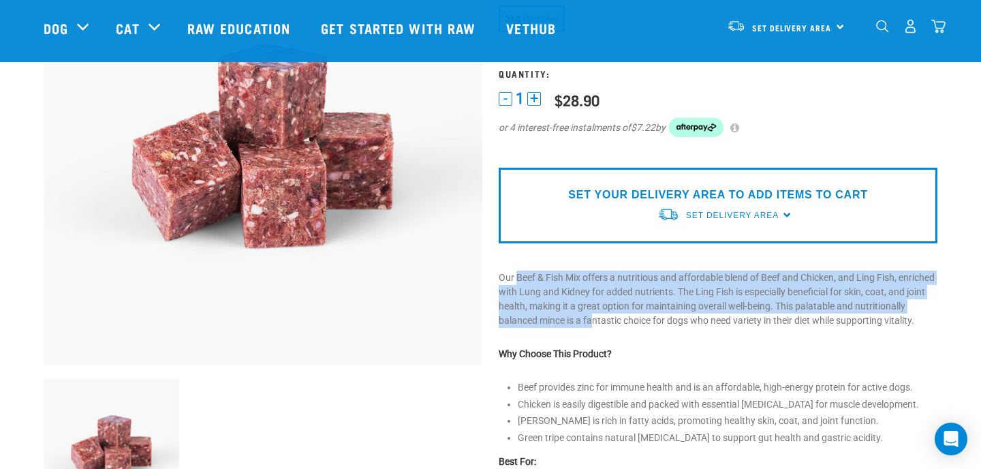
drag, startPoint x: 516, startPoint y: 277, endPoint x: 646, endPoint y: 325, distance: 137.9
click at [644, 324] on p "Our Beef & Fish Mix offers a nutritious and affordable blend of Beef and Chicke…" at bounding box center [718, 298] width 439 height 57
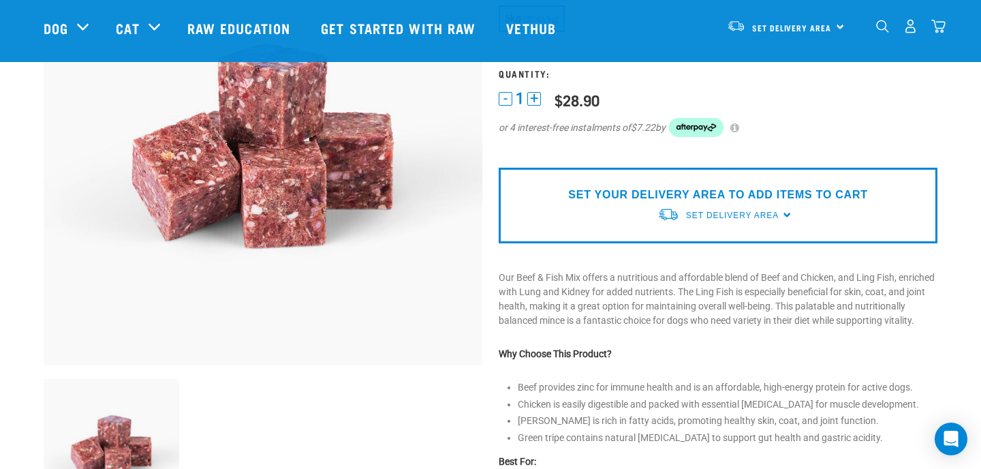
click at [592, 328] on p "Our Beef & Fish Mix offers a nutritious and affordable blend of Beef and Chicke…" at bounding box center [718, 298] width 439 height 57
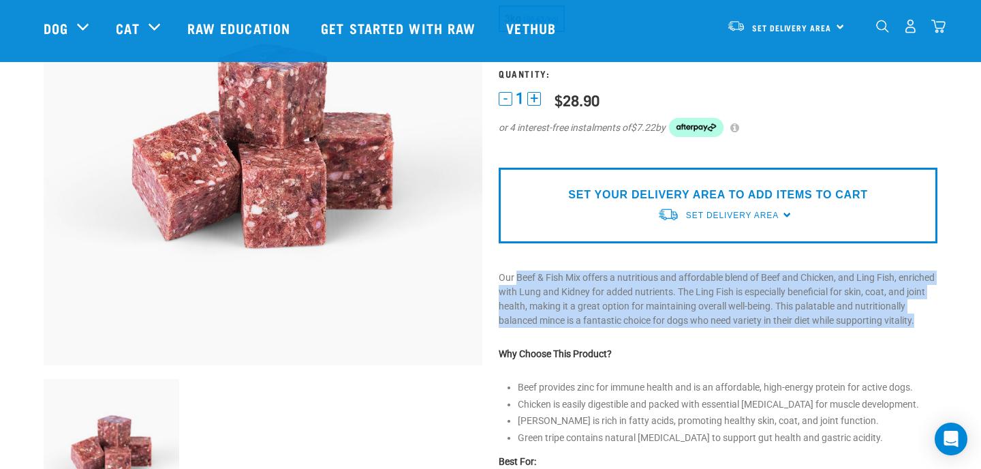
drag, startPoint x: 592, startPoint y: 336, endPoint x: 517, endPoint y: 275, distance: 96.8
click at [516, 275] on p "Our Beef & Fish Mix offers a nutritious and affordable blend of Beef and Chicke…" at bounding box center [718, 298] width 439 height 57
copy p "Beef & Fish Mix offers a nutritious and affordable blend of Beef and Chicken, a…"
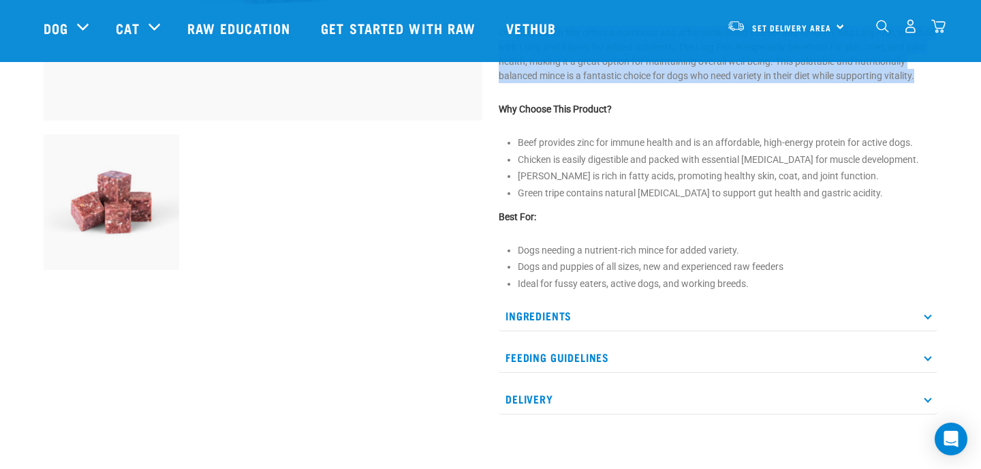
scroll to position [419, 0]
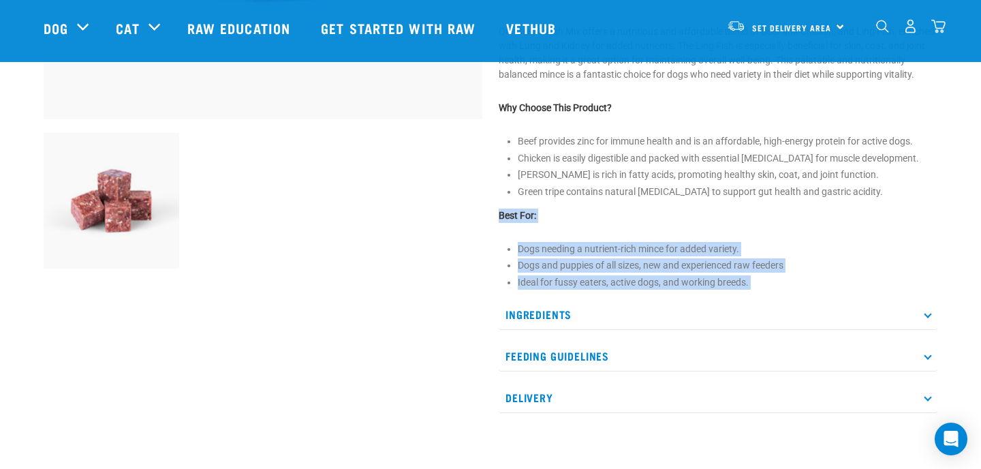
drag, startPoint x: 498, startPoint y: 228, endPoint x: 623, endPoint y: 304, distance: 147.1
click at [623, 309] on div "Beef & Fish Mix 1" at bounding box center [717, 47] width 455 height 770
copy div "Best For: Dogs needing a nutrient-rich mince for added variety. Dogs and puppie…"
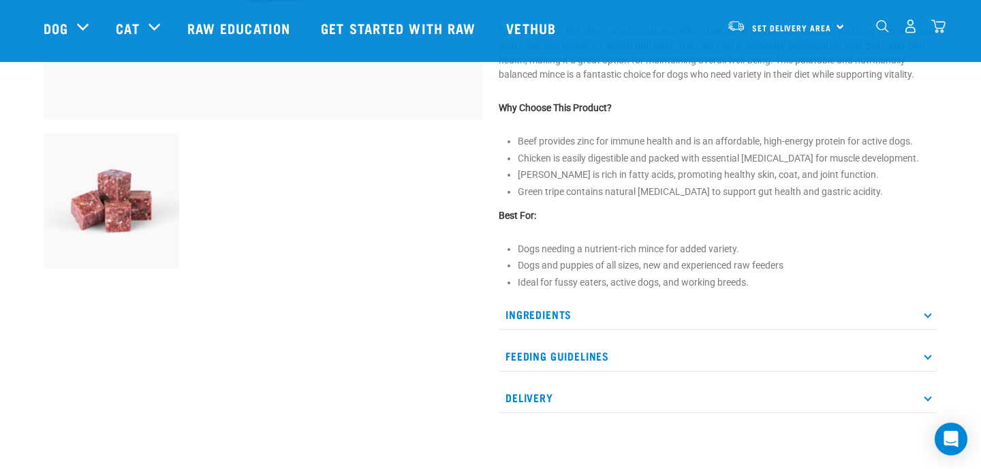
click at [600, 324] on p "Ingredients" at bounding box center [718, 314] width 439 height 31
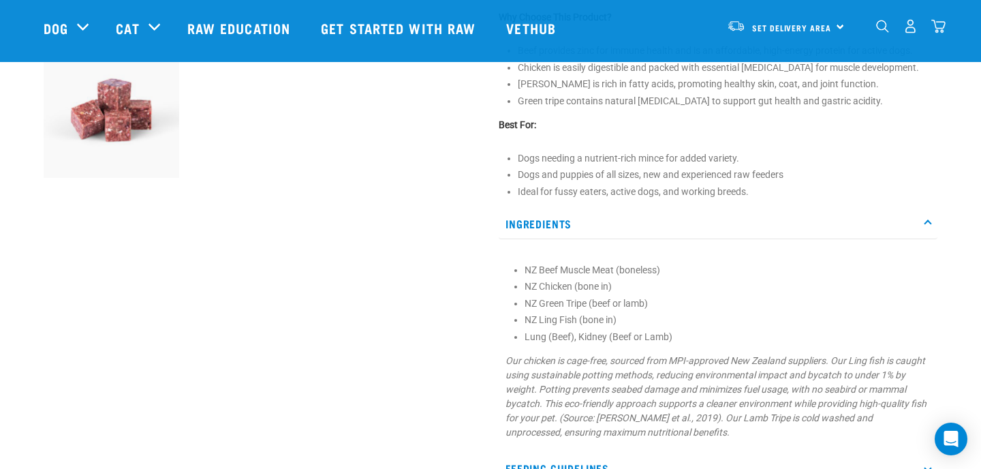
scroll to position [550, 0]
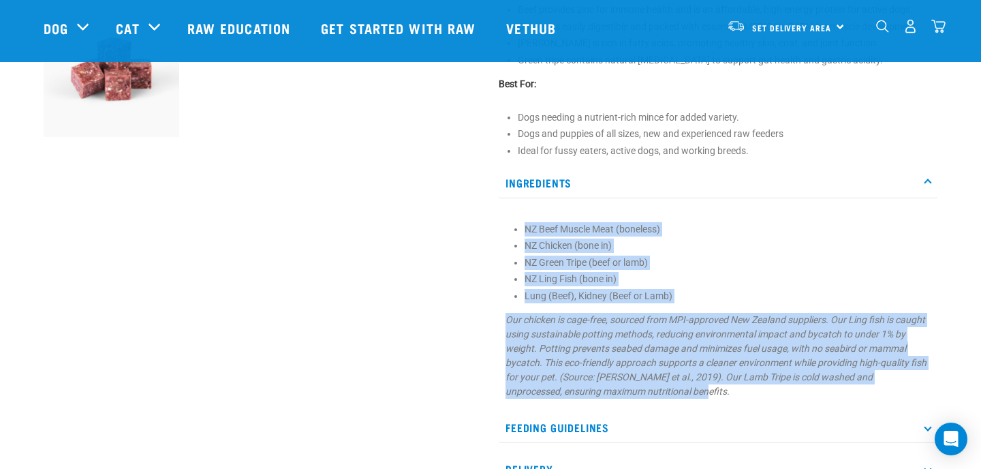
drag, startPoint x: 518, startPoint y: 241, endPoint x: 654, endPoint y: 410, distance: 217.0
click at [654, 398] on section "NZ Beef Muscle Meat (boneless) NZ Chicken (bone in) NZ Green Tripe (beef or lam…" at bounding box center [717, 310] width 425 height 176
copy section "NZ Beef Muscle Meat (boneless) NZ Chicken (bone in) NZ Green Tripe (beef or lam…"
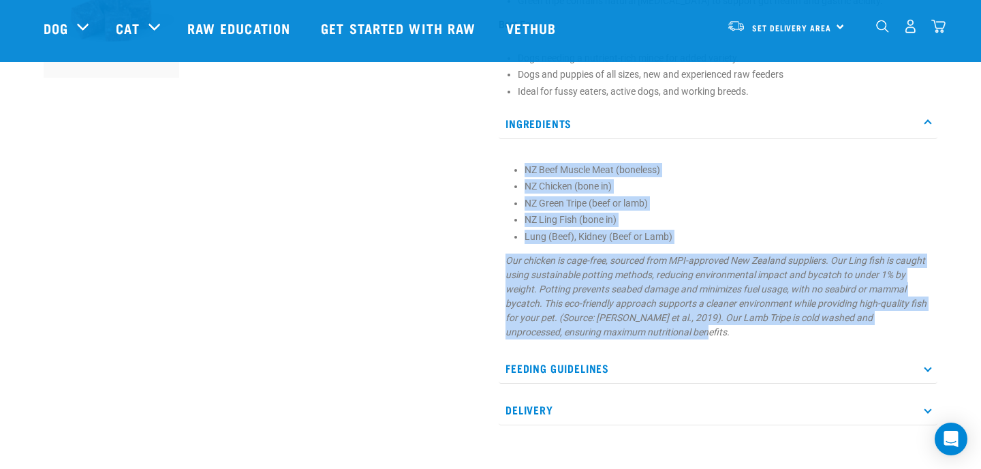
scroll to position [636, 0]
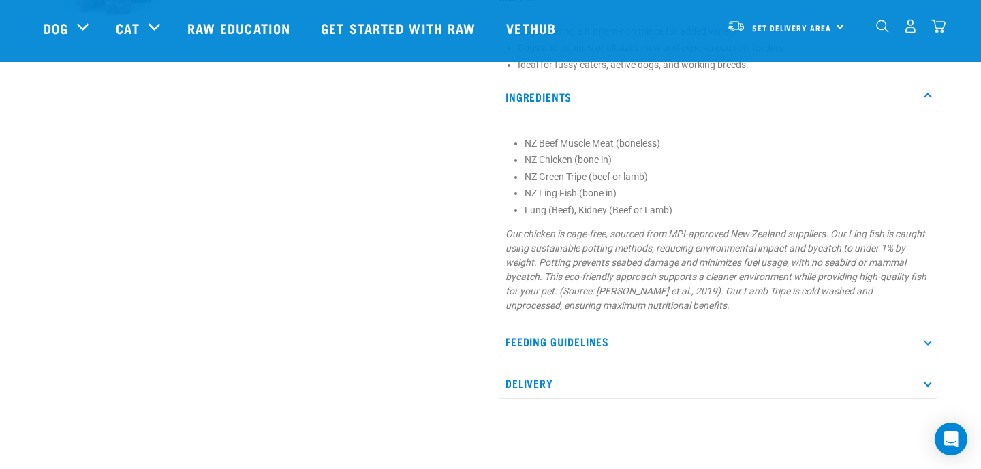
click at [568, 356] on p "Feeding Guidelines" at bounding box center [718, 341] width 439 height 31
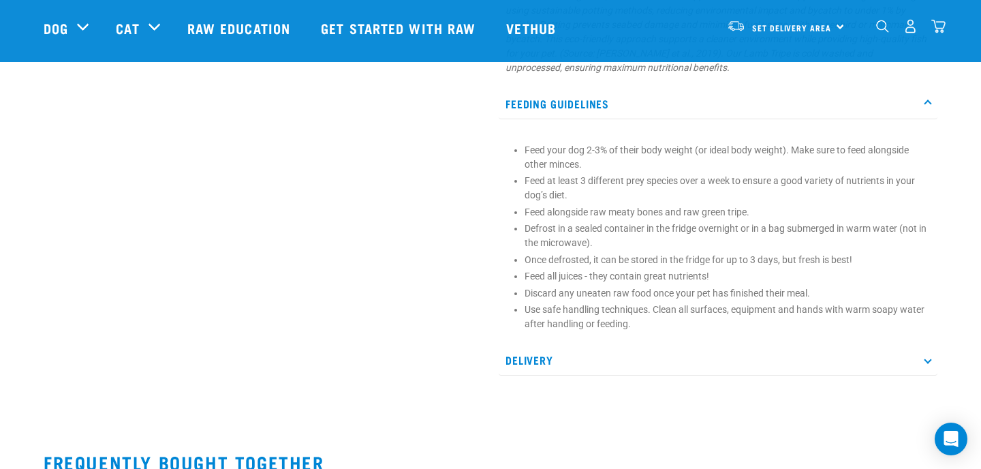
scroll to position [876, 0]
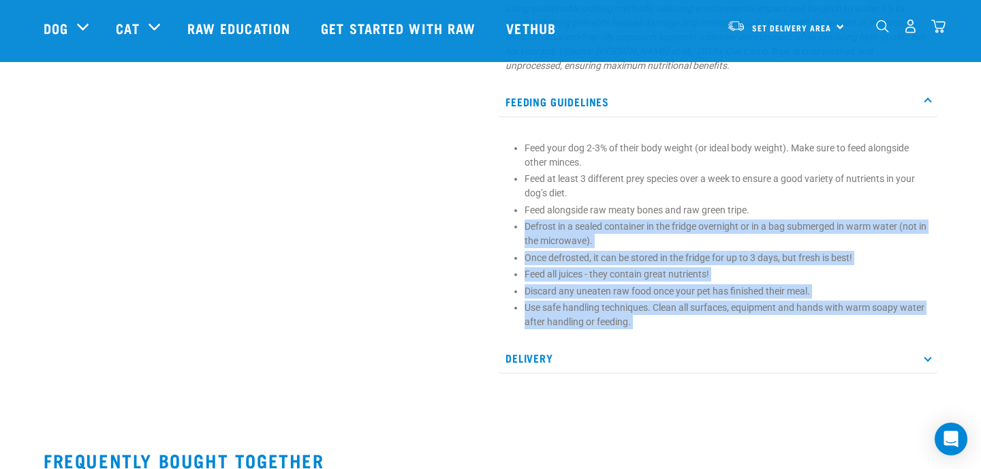
drag, startPoint x: 517, startPoint y: 240, endPoint x: 628, endPoint y: 349, distance: 156.1
click at [628, 351] on div "Ingredients NZ Beef Muscle Meat (boneless) NZ Chicken (bone in) NZ Green Tripe …" at bounding box center [718, 108] width 439 height 532
copy div "Defrost in a sealed container in the fridge overnight or in a bag submerged in …"
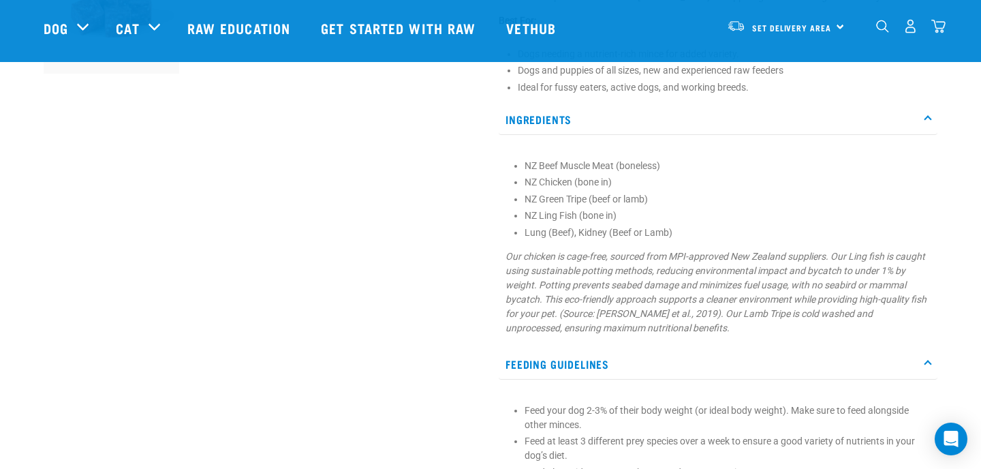
scroll to position [612, 0]
